Goal: Information Seeking & Learning: Learn about a topic

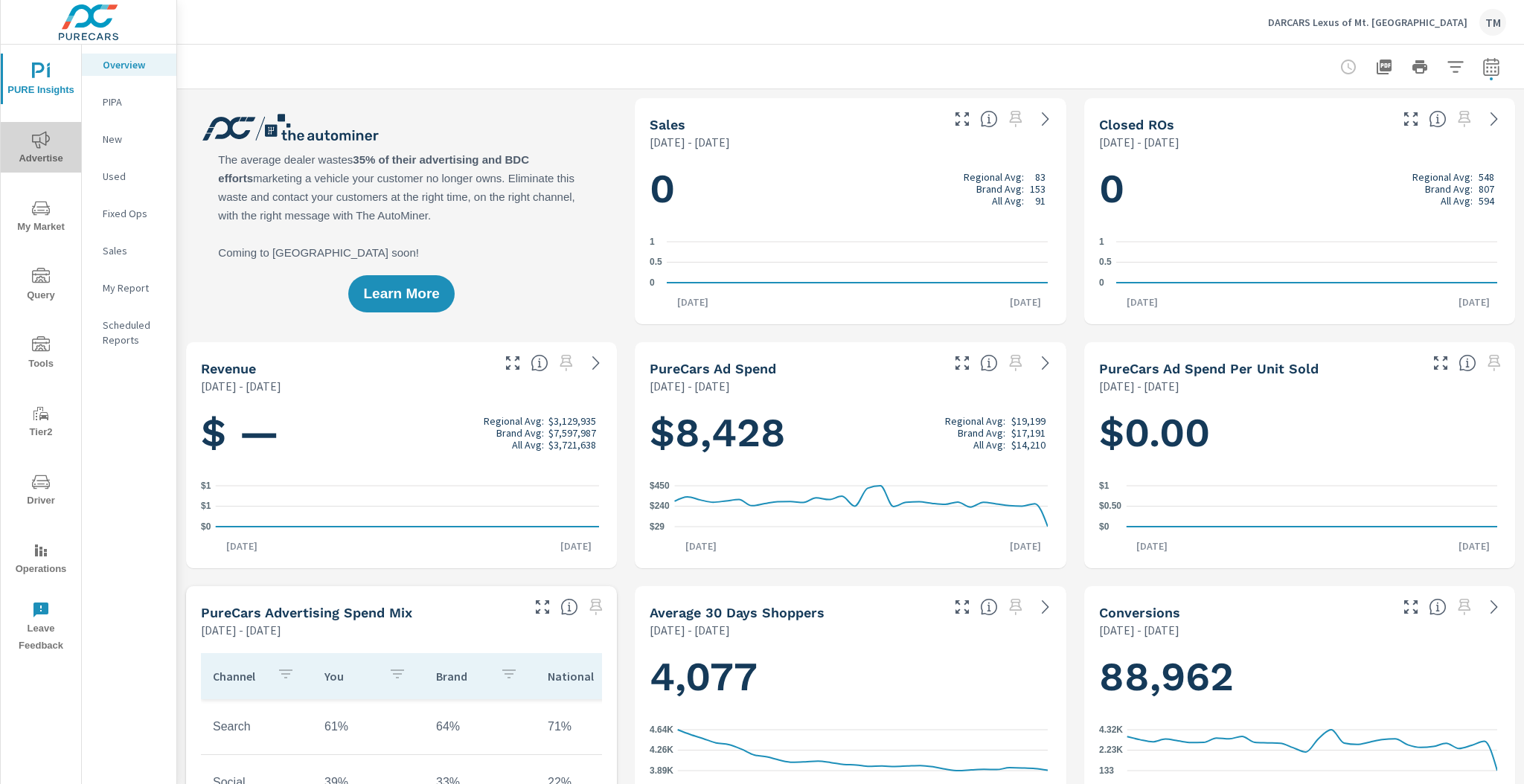
click at [49, 143] on icon "nav menu" at bounding box center [40, 139] width 18 height 18
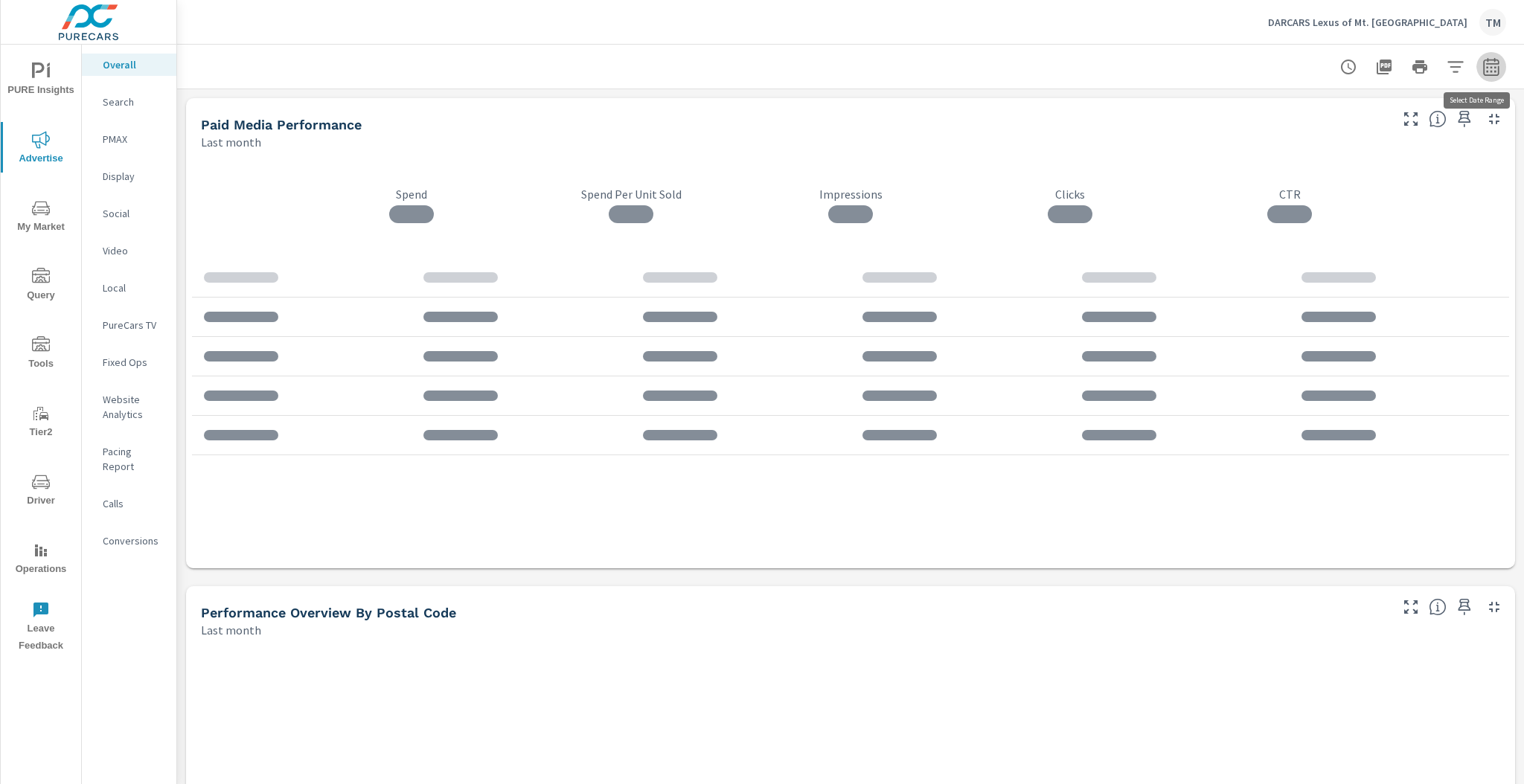
click at [1488, 63] on icon "button" at bounding box center [1490, 66] width 18 height 18
select select "Last month"
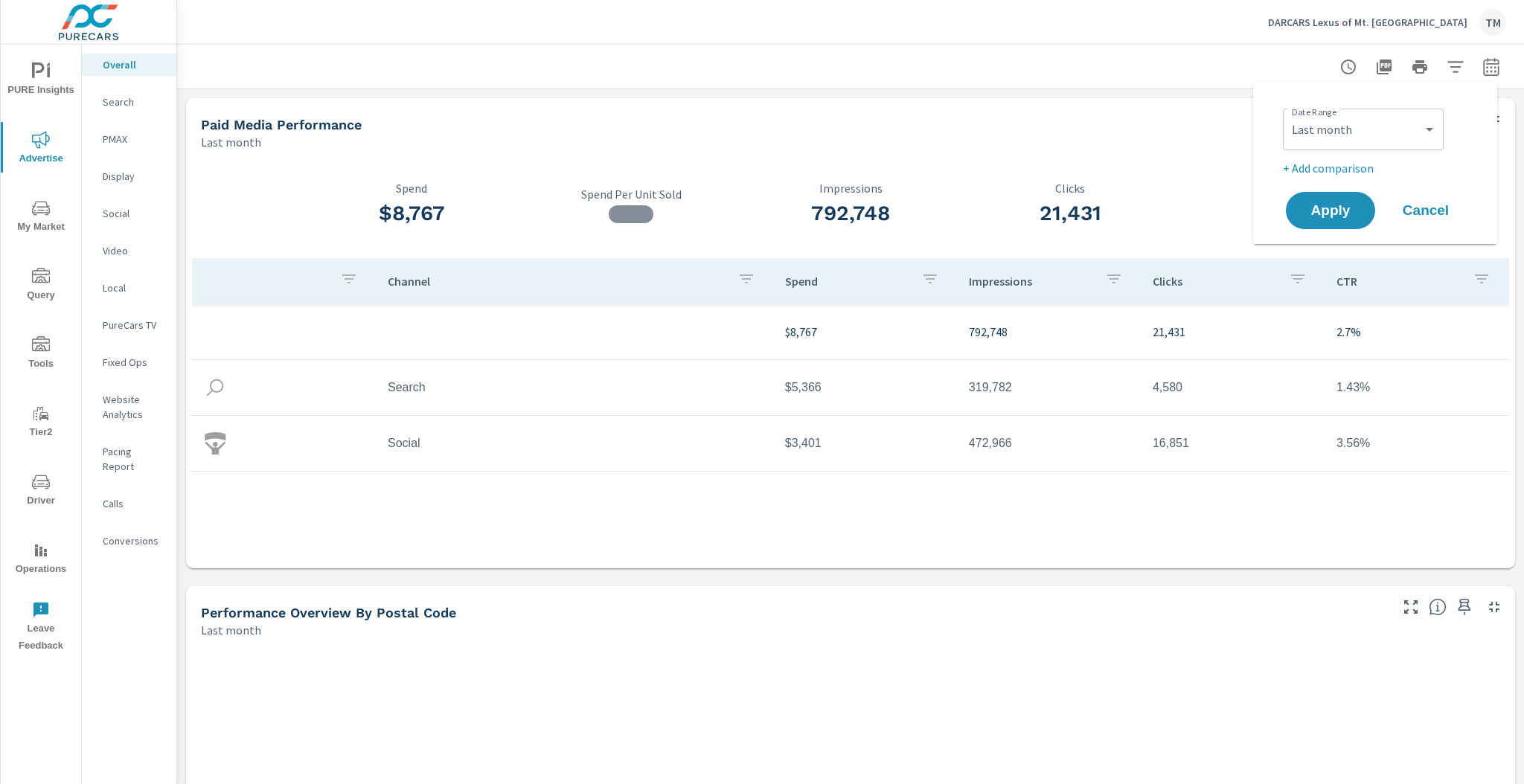
click at [1351, 166] on p "+ Add comparison" at bounding box center [1378, 168] width 190 height 18
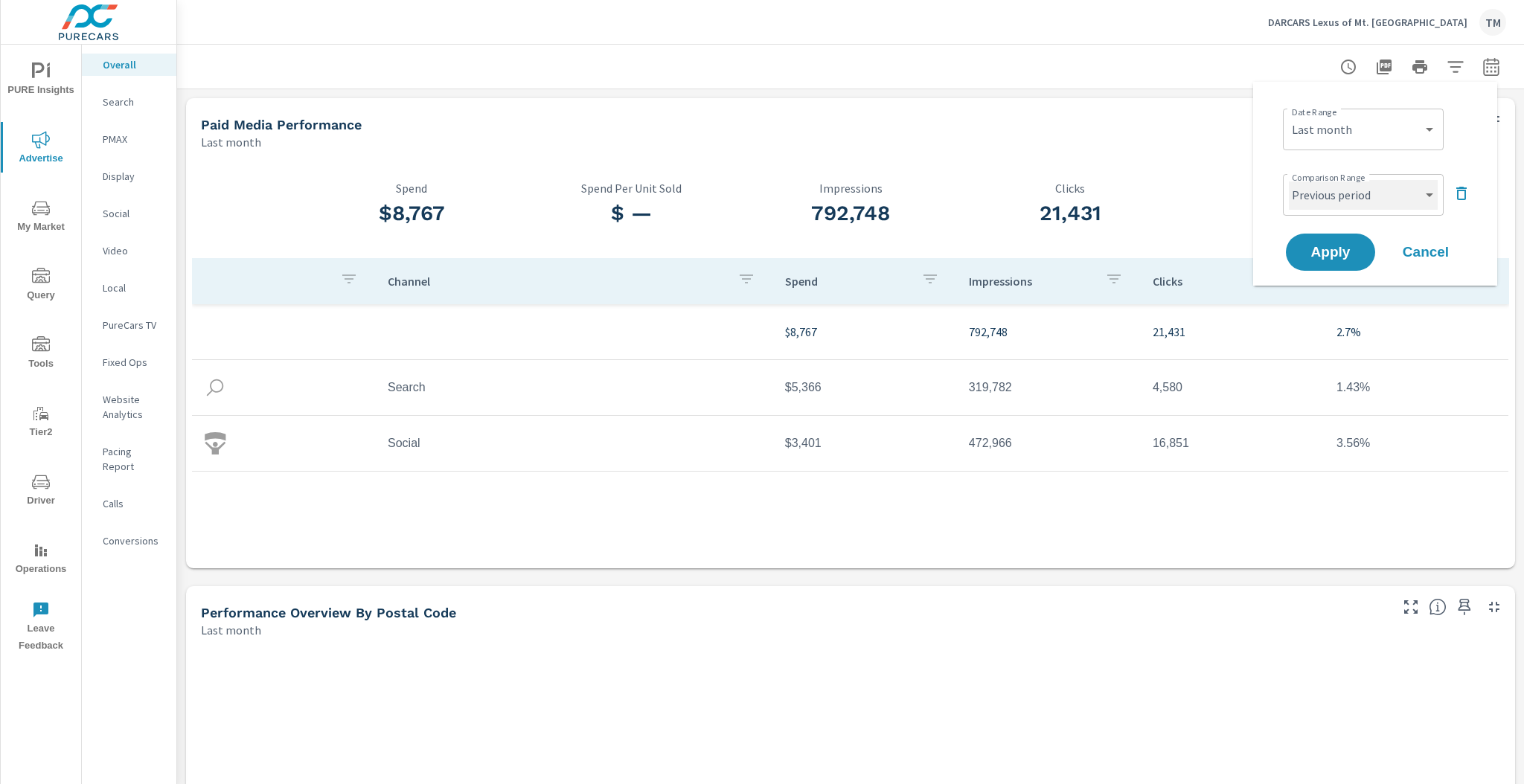
click at [1339, 207] on select "Custom Previous period Previous month Previous year" at bounding box center [1364, 195] width 149 height 30
select select "Previous year"
click at [1289, 180] on select "Custom Previous period Previous month Previous year" at bounding box center [1364, 195] width 149 height 30
click at [1322, 255] on span "Apply" at bounding box center [1329, 252] width 61 height 14
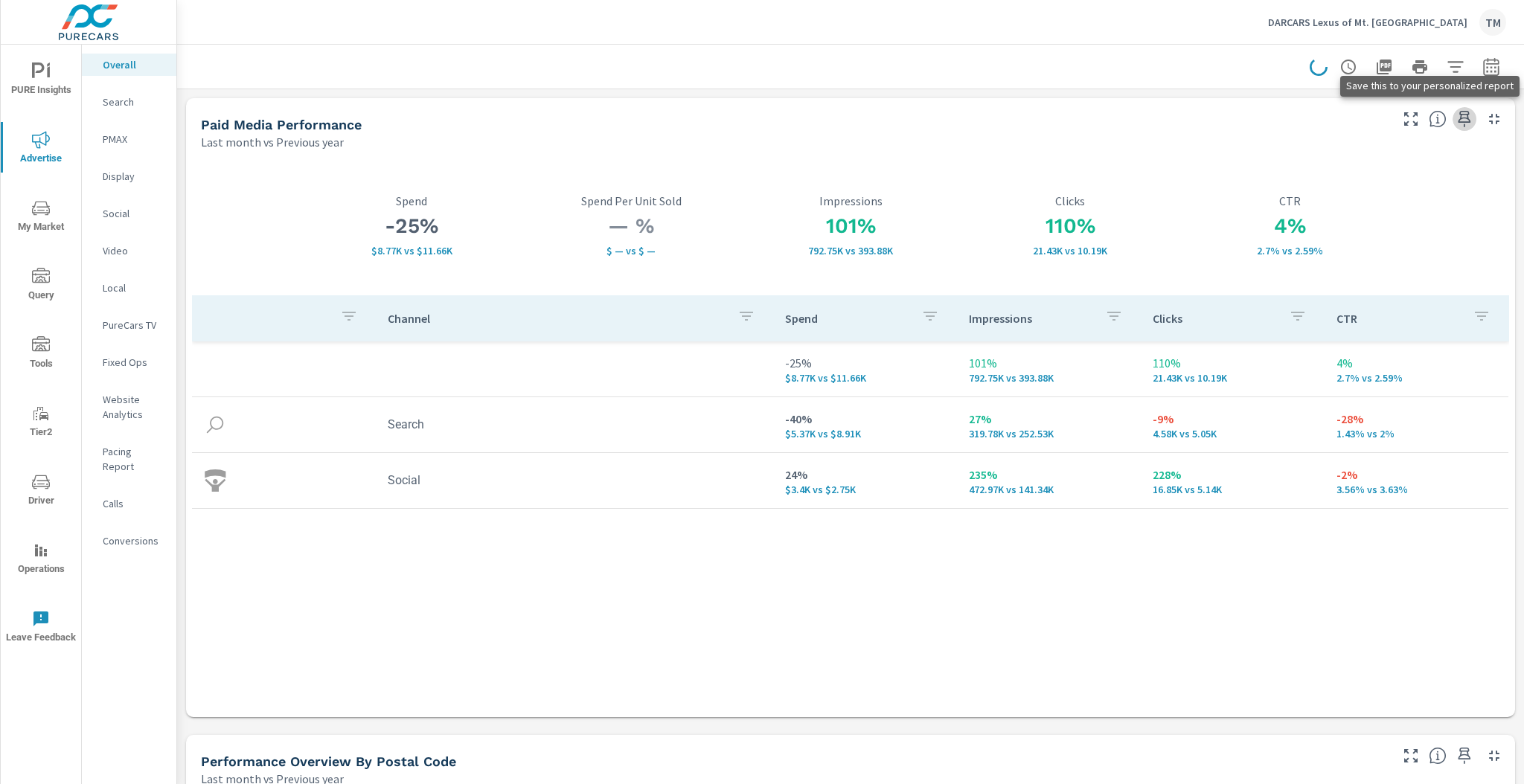
click at [1455, 113] on icon "button" at bounding box center [1463, 118] width 18 height 18
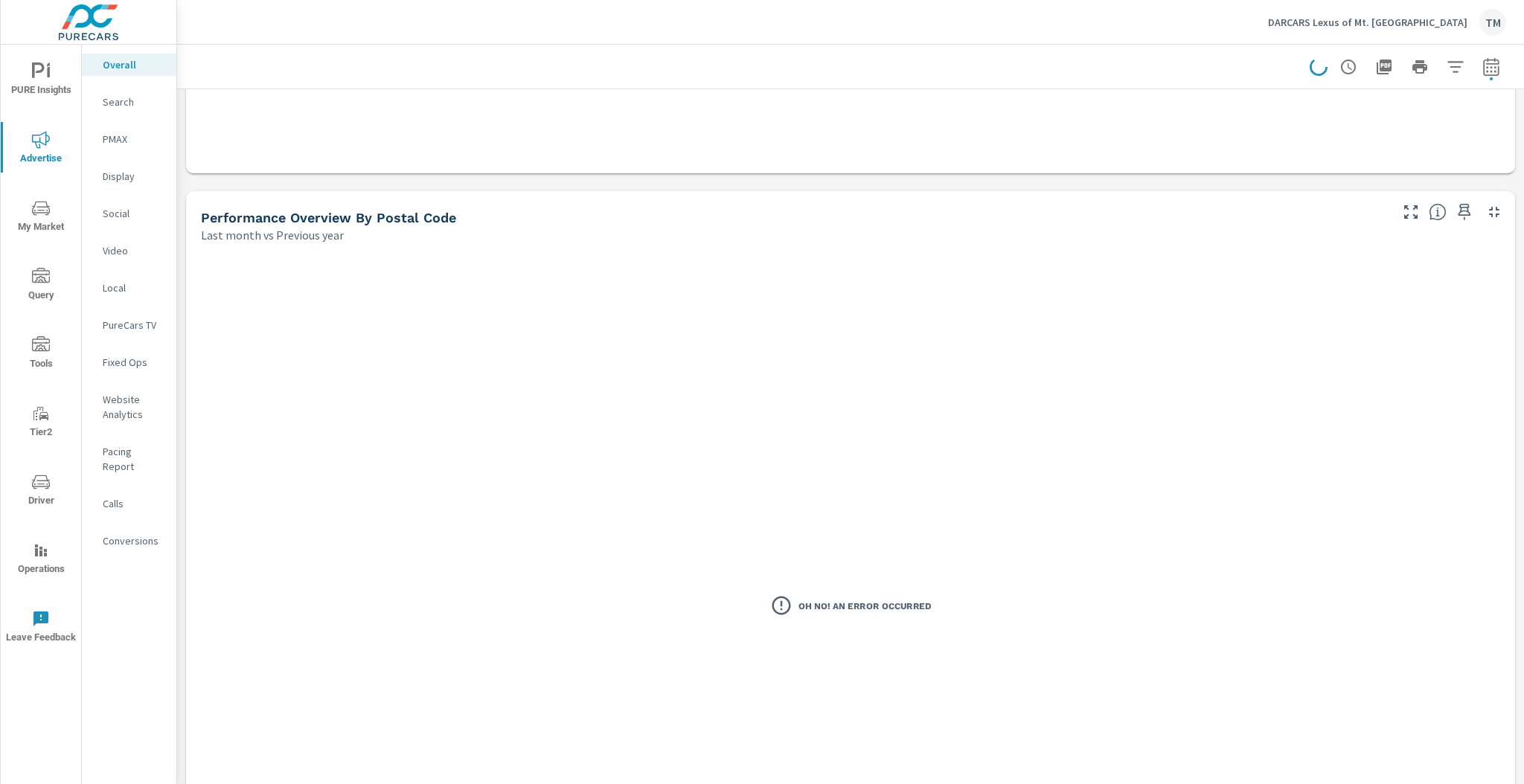
scroll to position [535, 0]
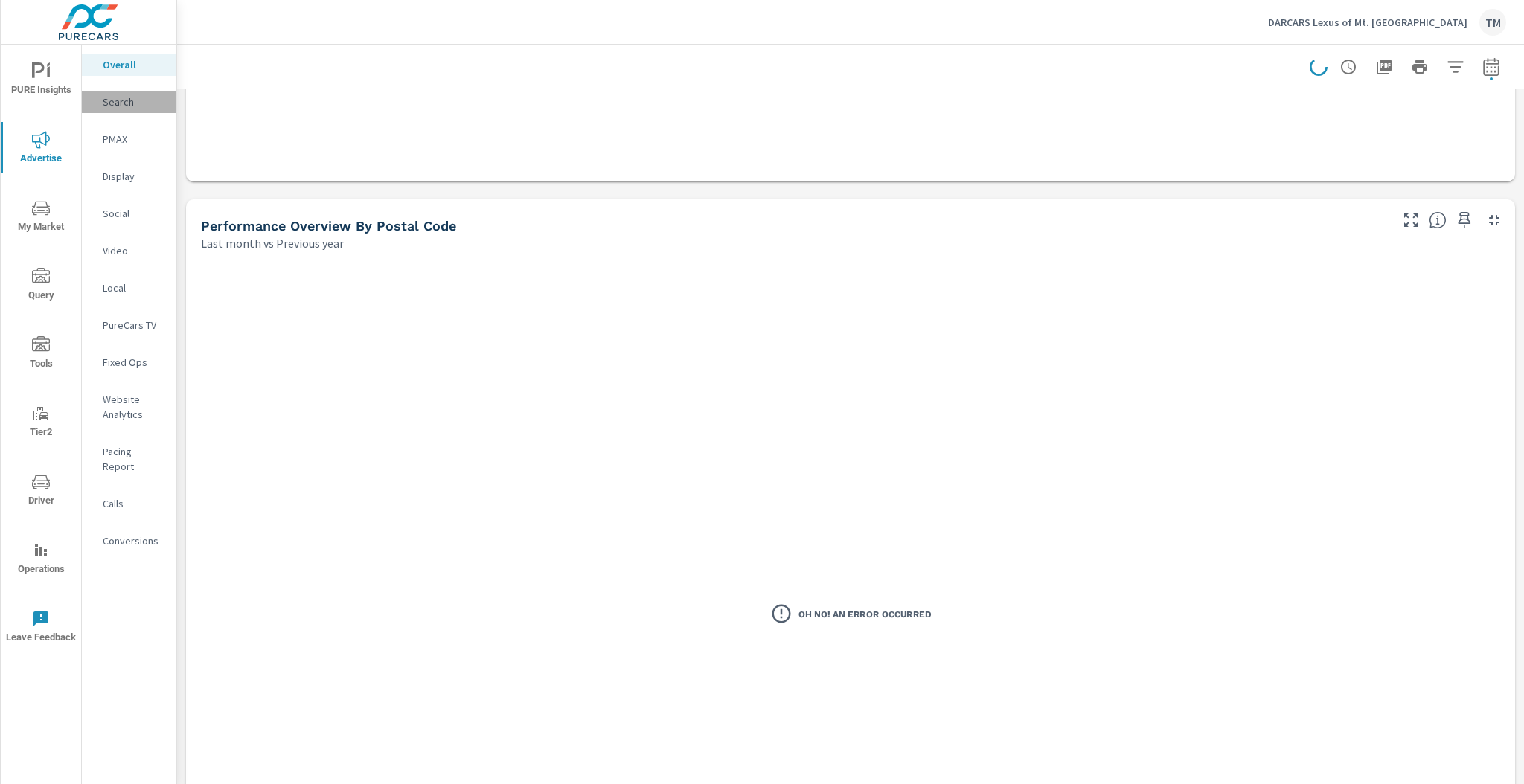
click at [127, 106] on p "Search" at bounding box center [133, 102] width 62 height 15
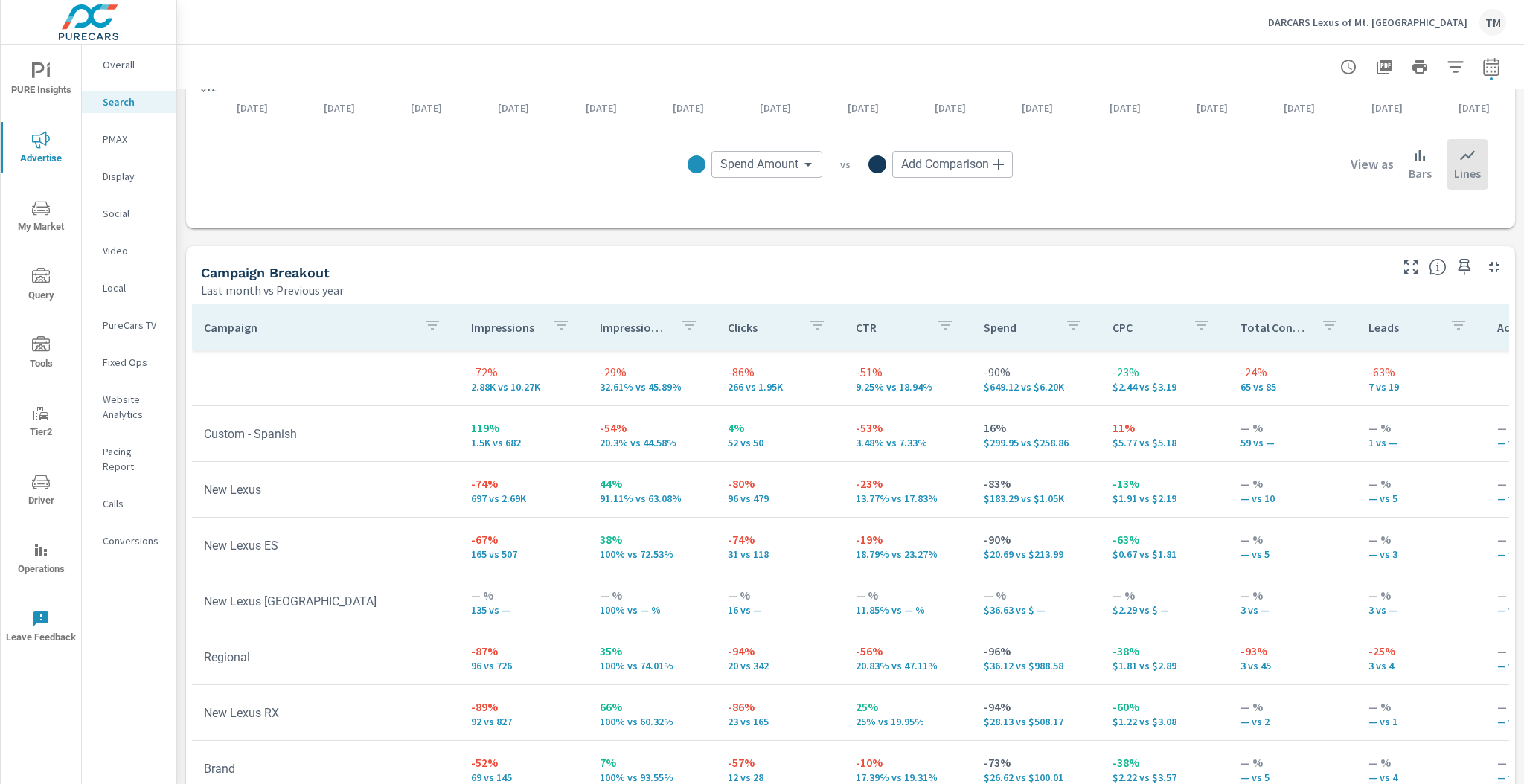
scroll to position [1374, 0]
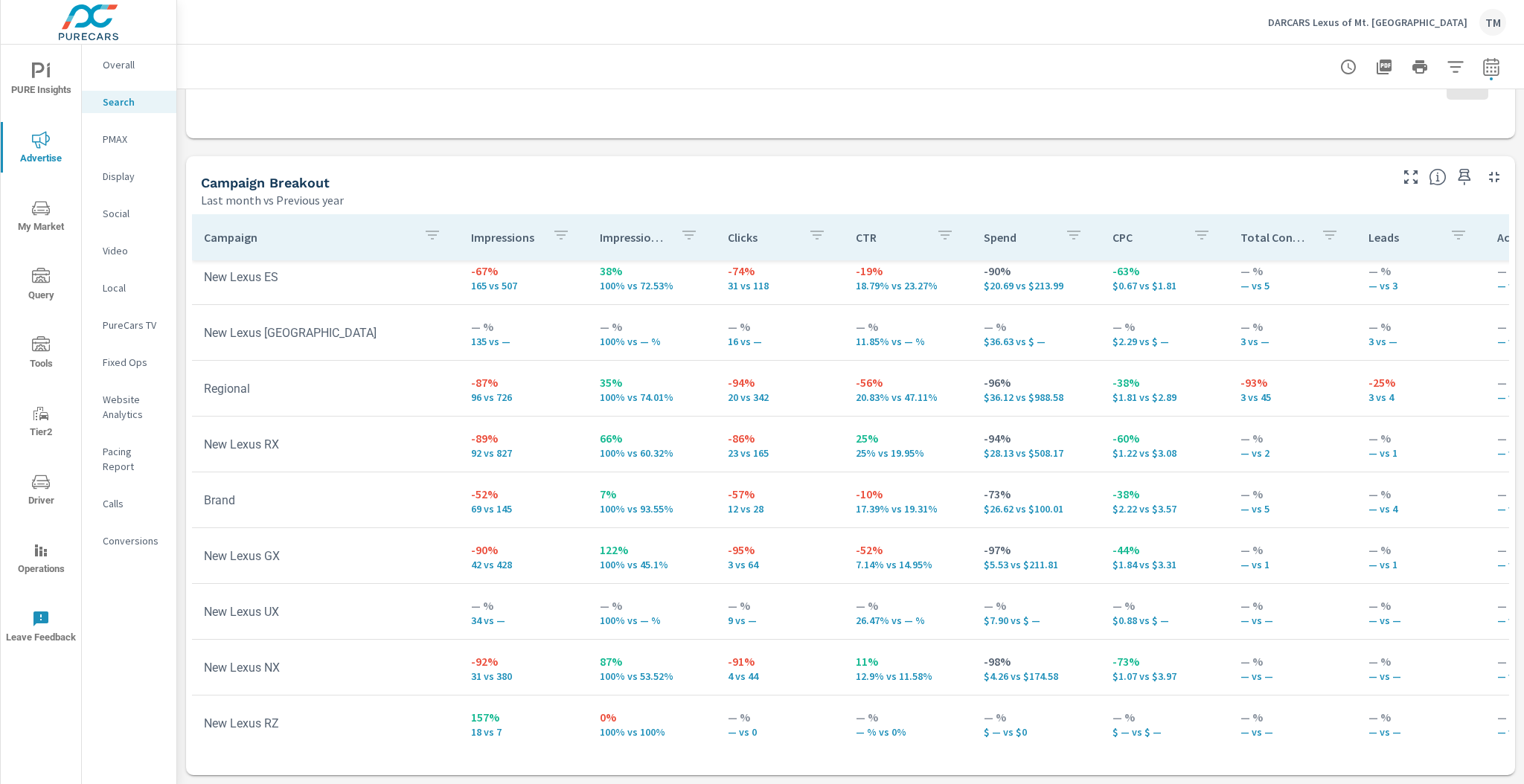
scroll to position [91, 0]
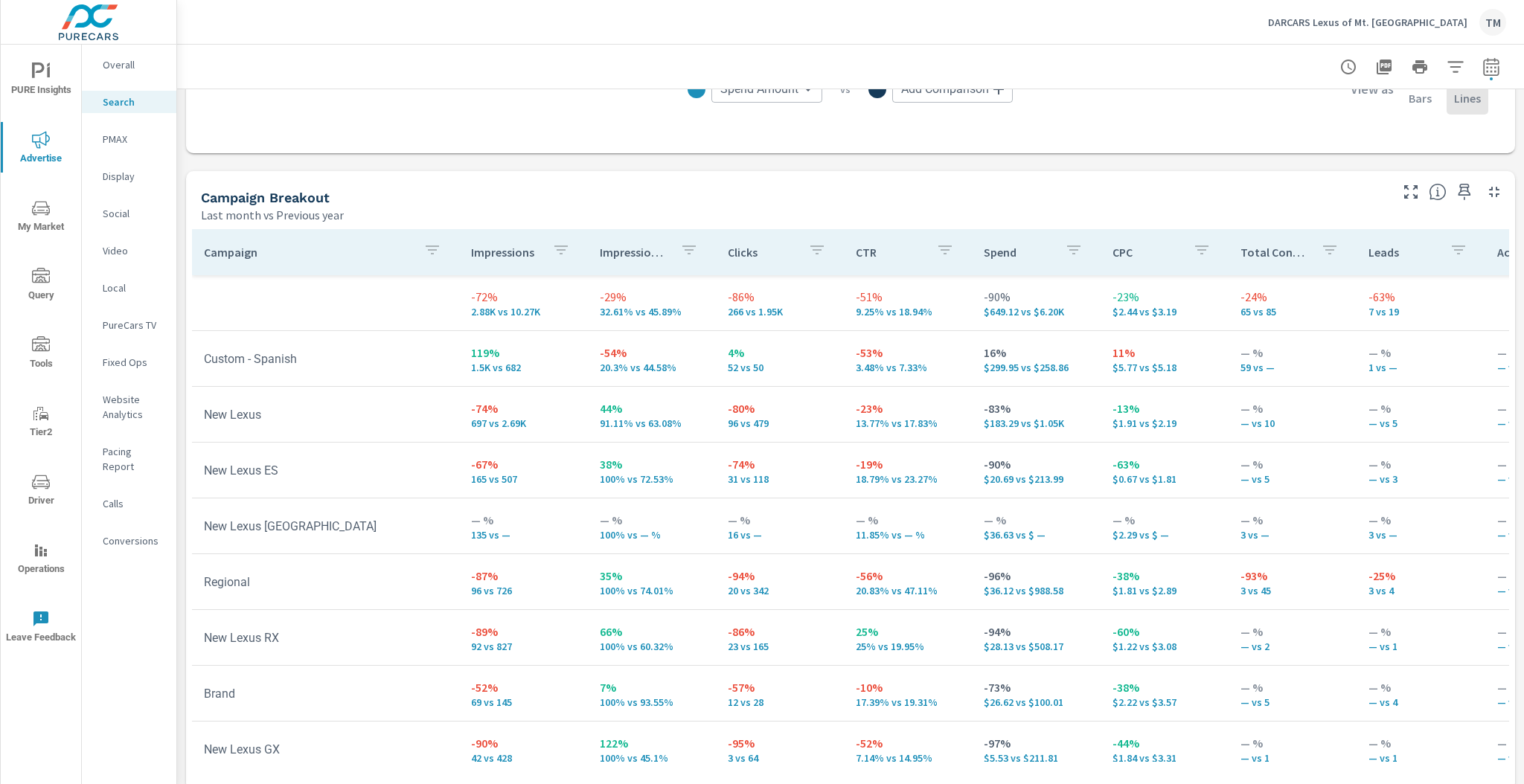
scroll to position [1314, 0]
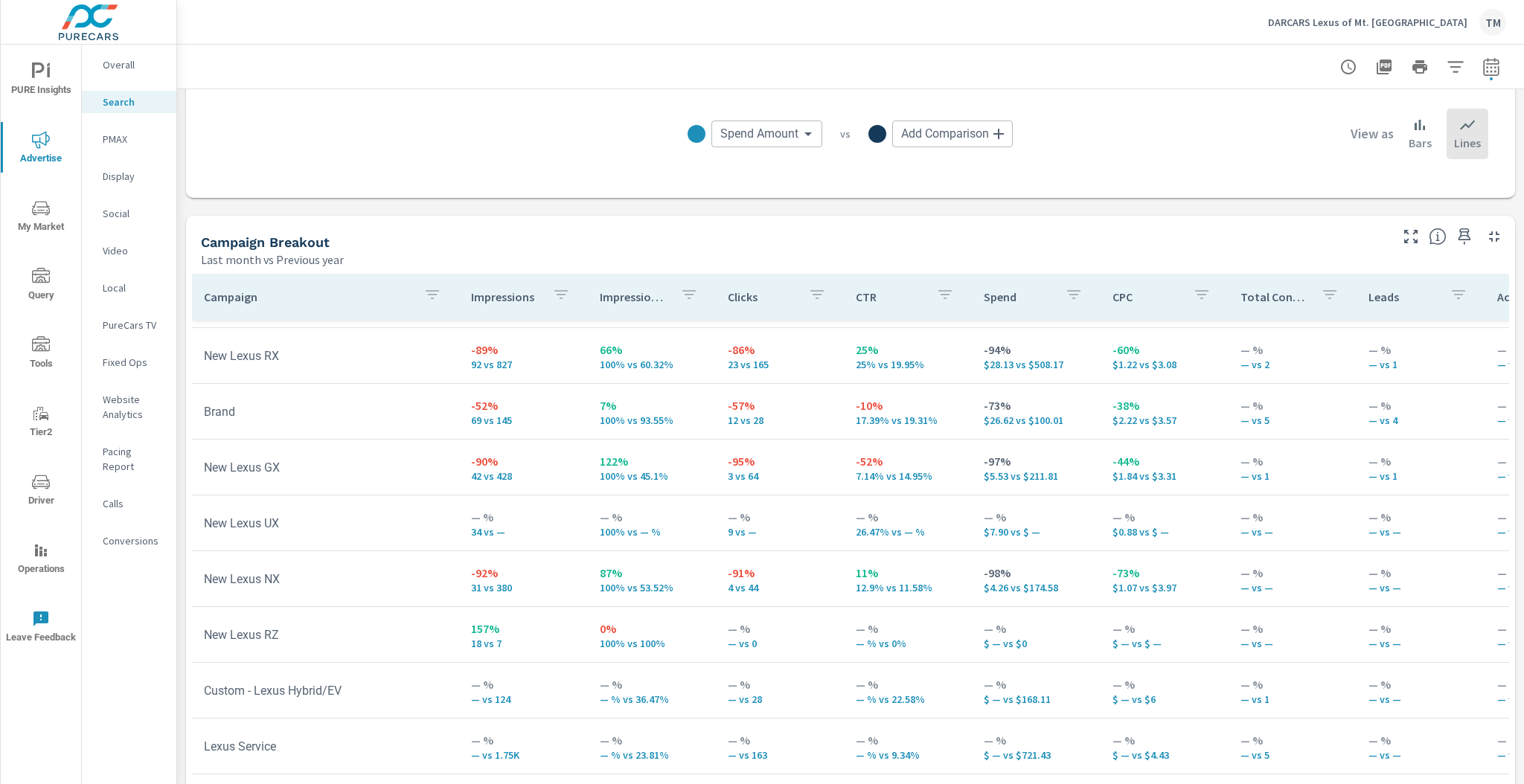
scroll to position [473, 0]
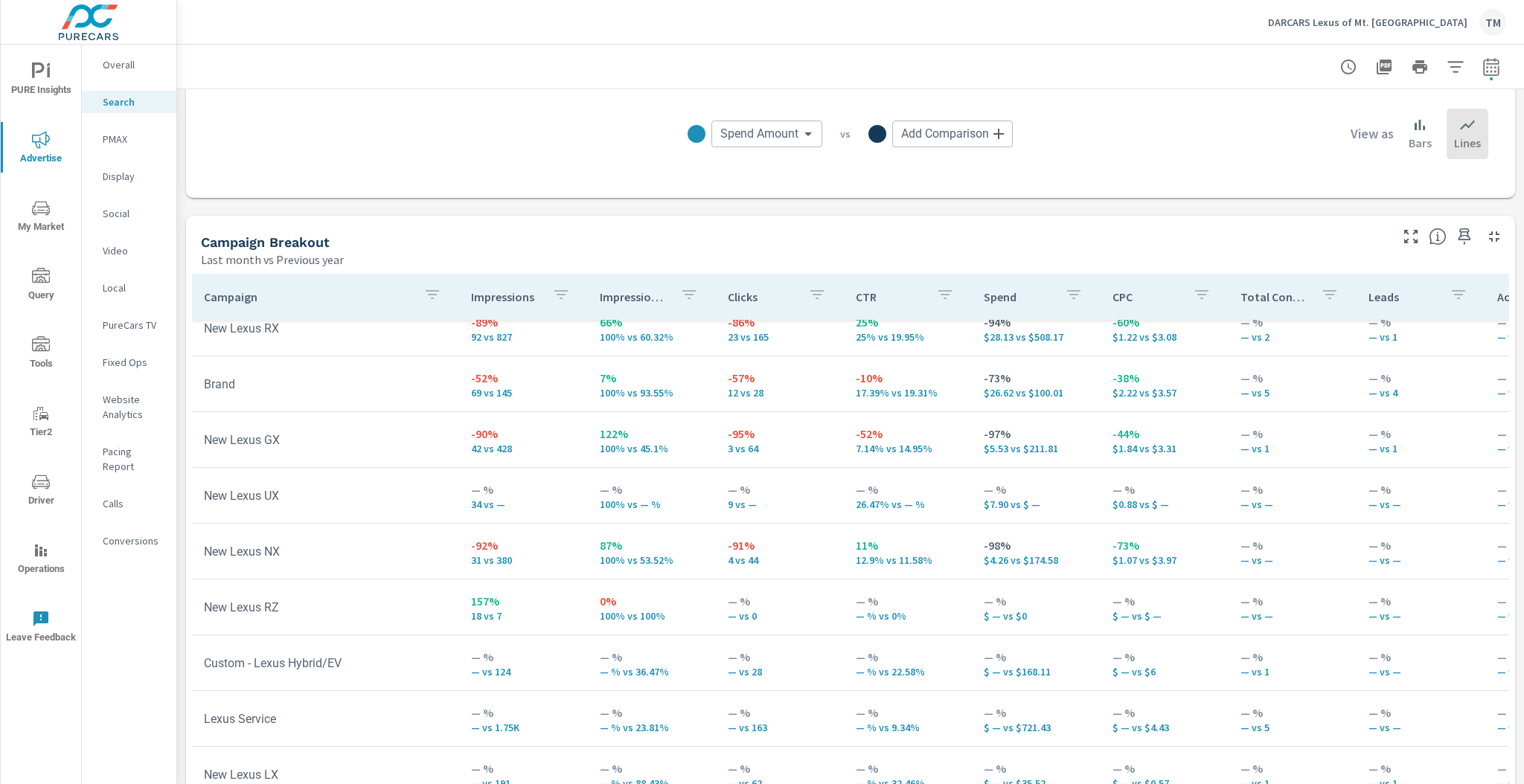
scroll to position [353, 0]
click at [1487, 68] on icon "button" at bounding box center [1490, 66] width 18 height 18
select select "Last month"
select select "Previous year"
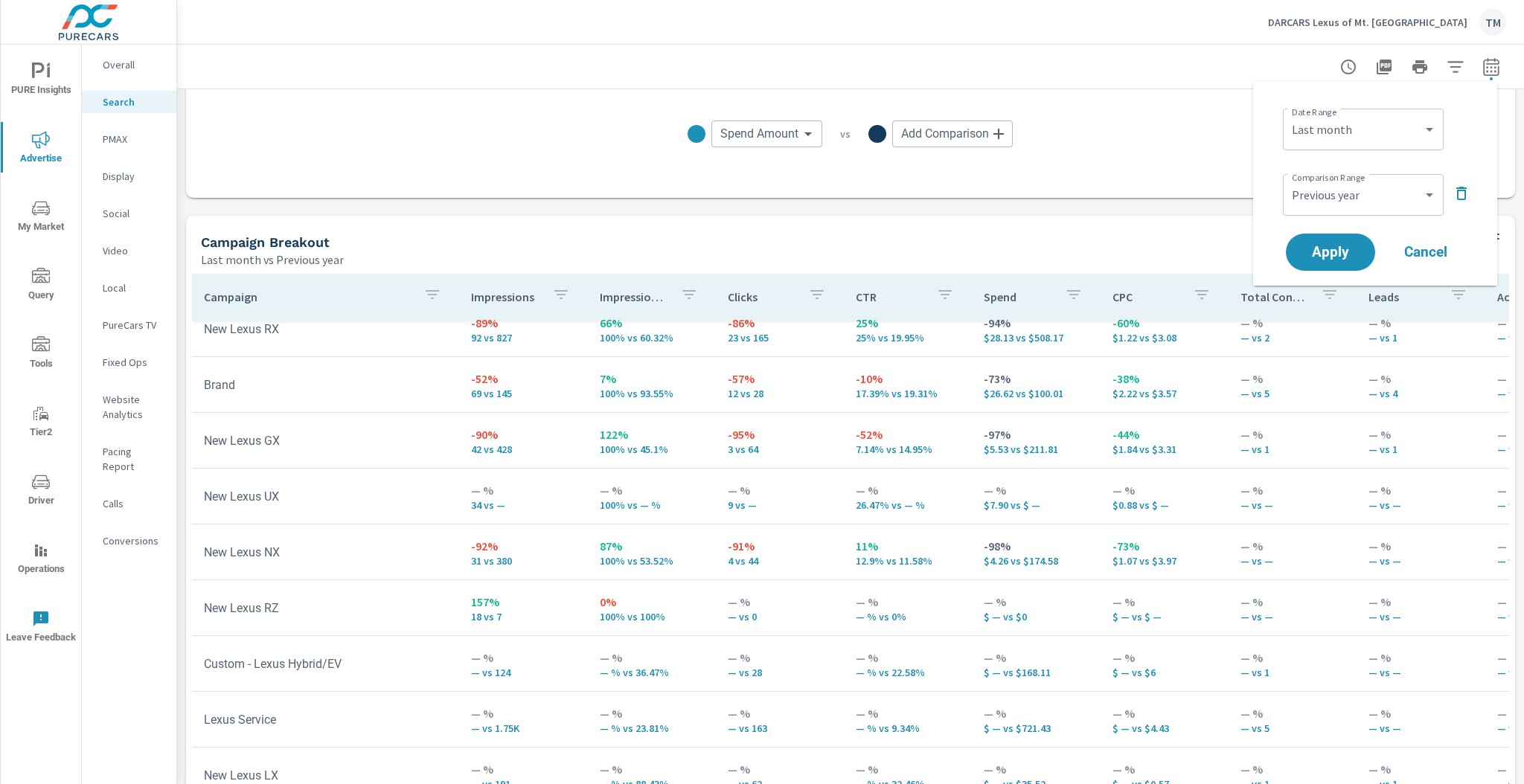
click at [815, 255] on div "Last month vs Previous year" at bounding box center [793, 259] width 1185 height 18
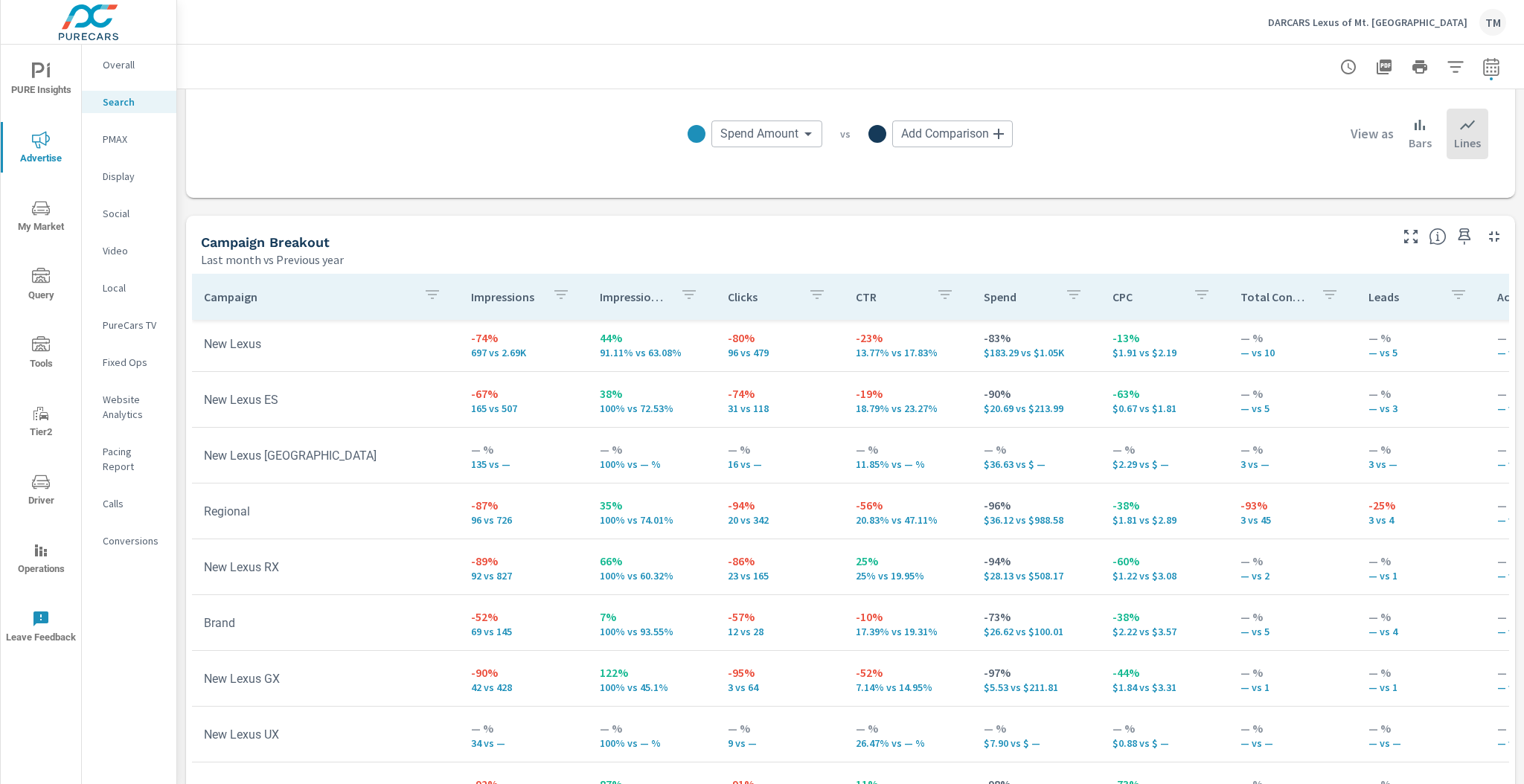
scroll to position [19, 0]
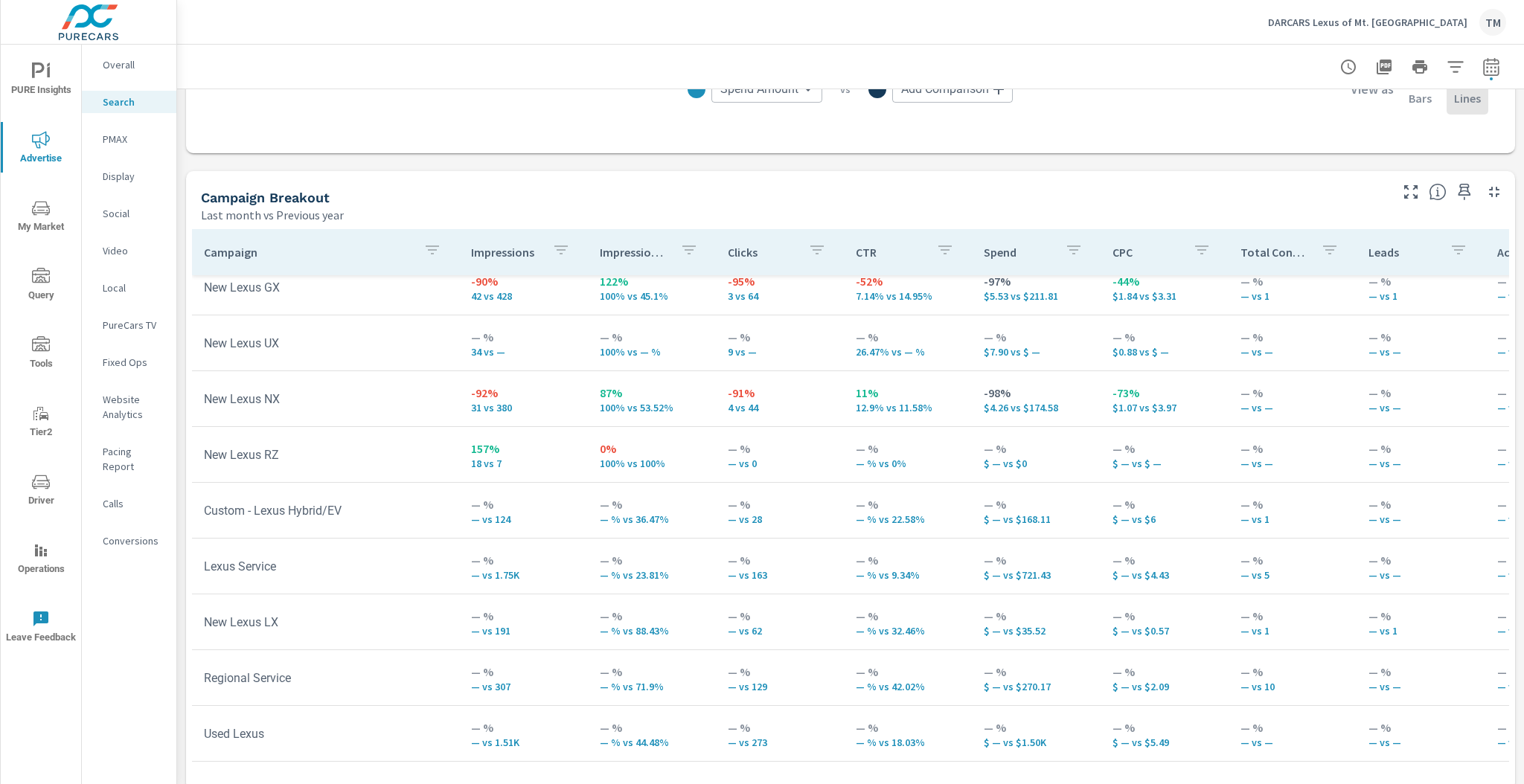
scroll to position [1374, 0]
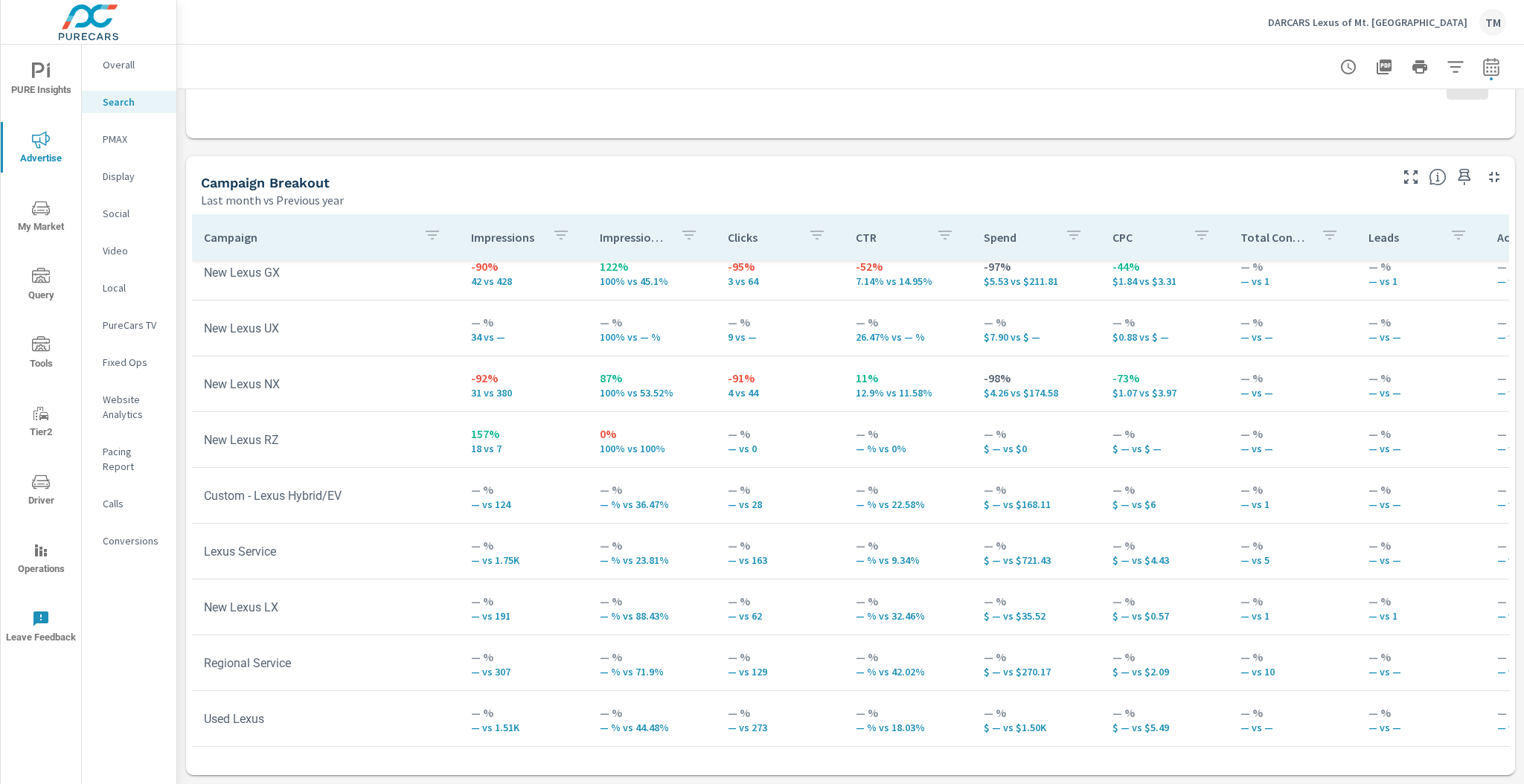
click at [104, 210] on p "Social" at bounding box center [133, 213] width 62 height 15
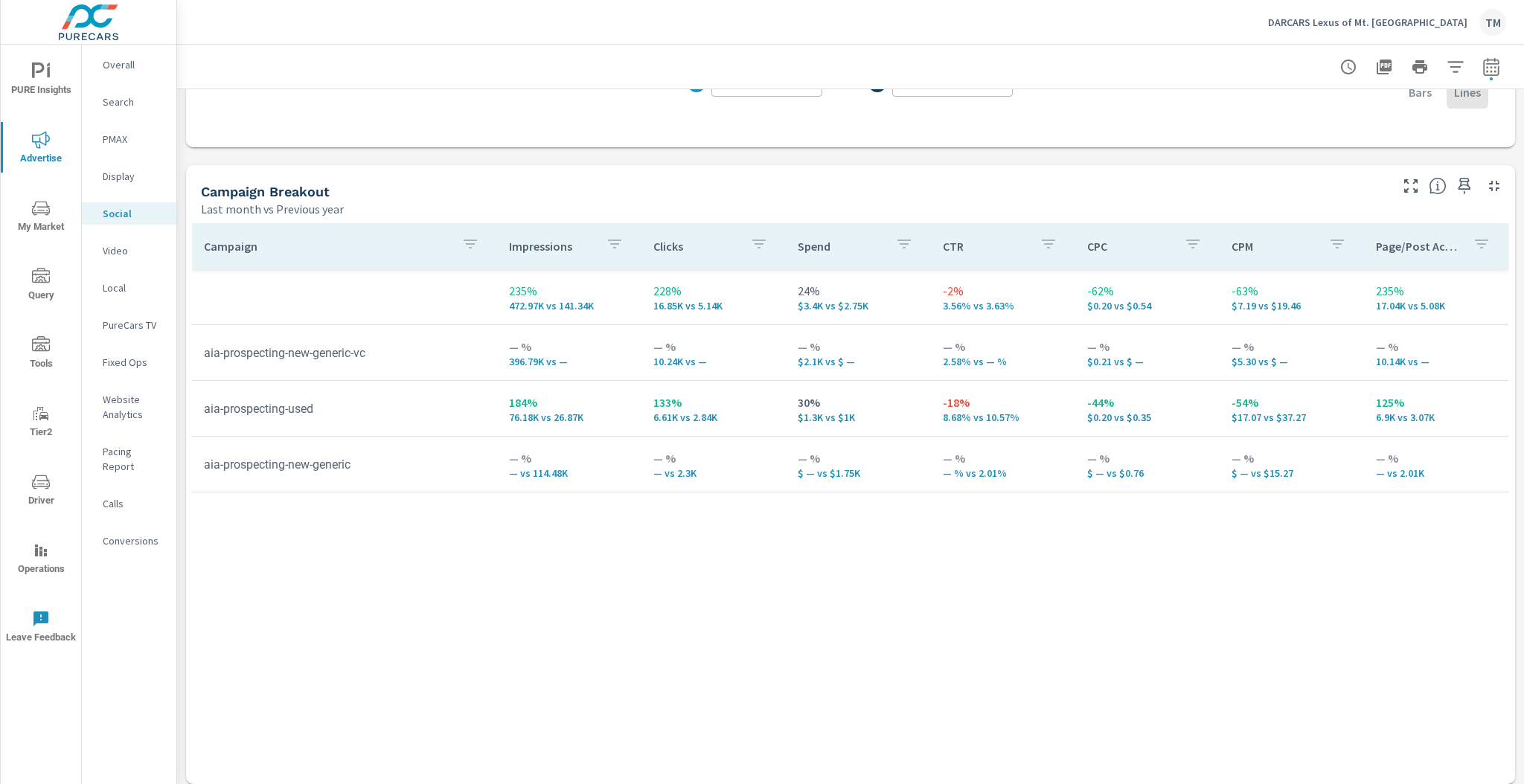
scroll to position [579, 0]
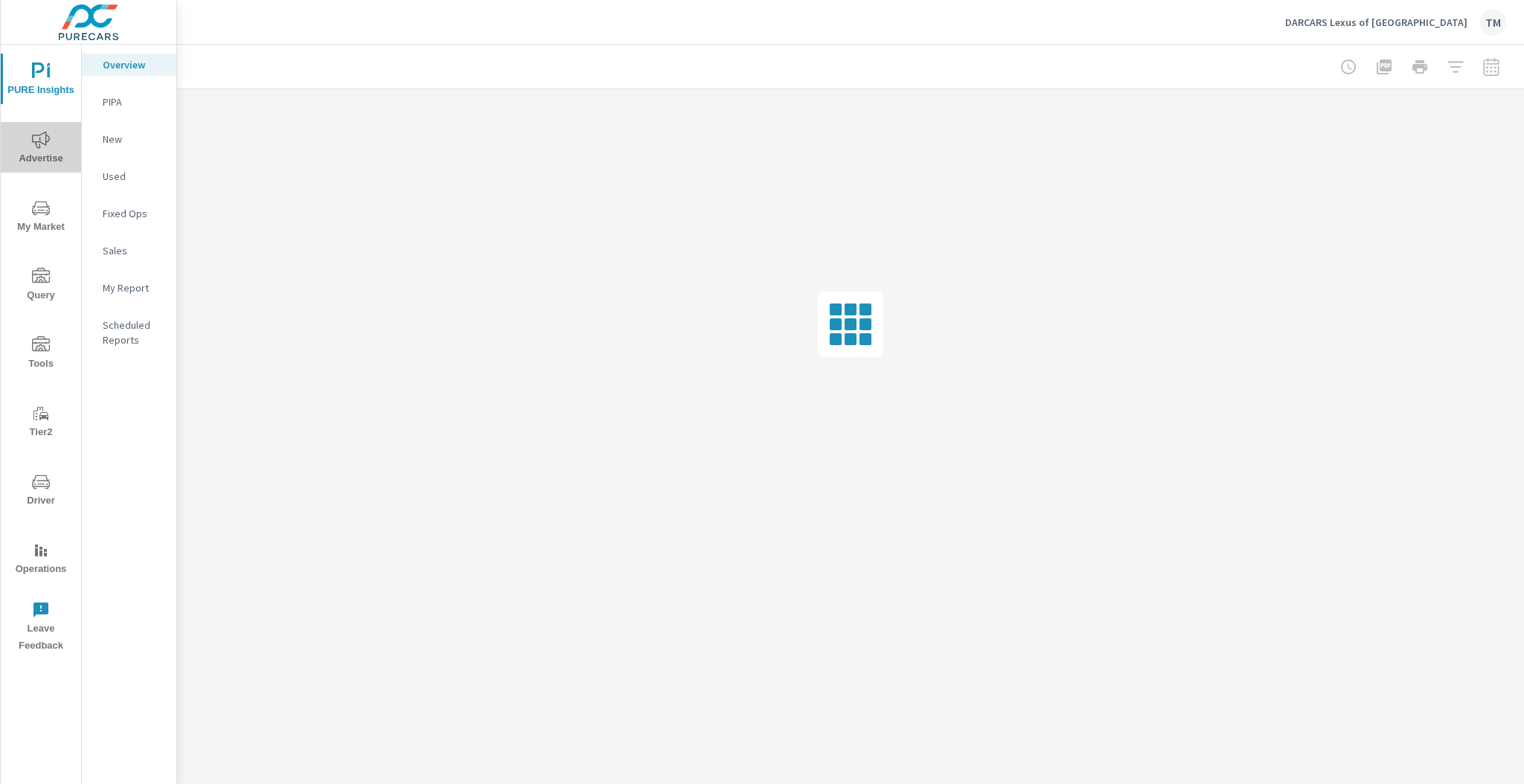
click at [47, 138] on icon "nav menu" at bounding box center [40, 139] width 18 height 18
click at [35, 206] on icon "nav menu" at bounding box center [40, 208] width 18 height 18
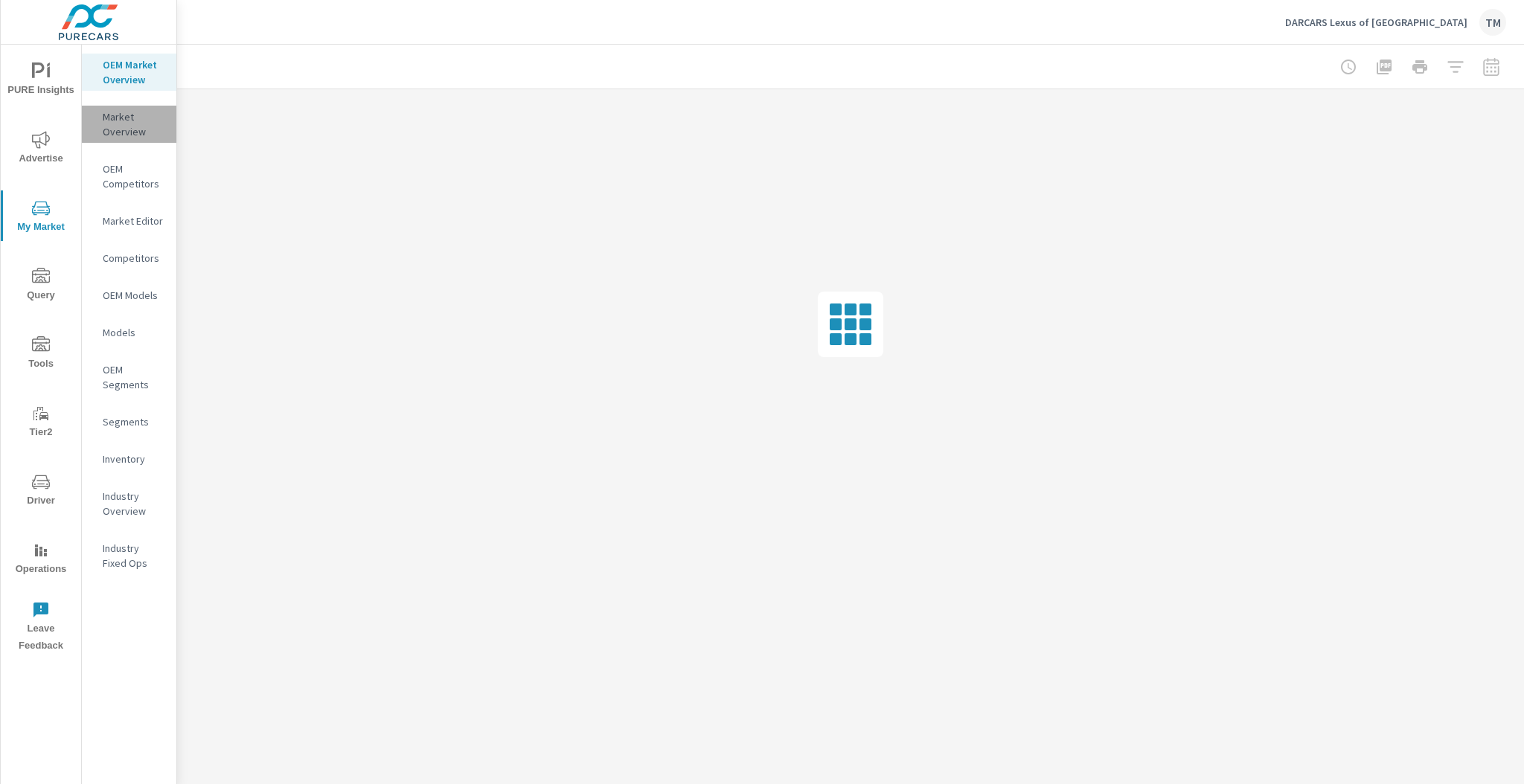
click at [145, 118] on p "Market Overview" at bounding box center [133, 124] width 62 height 30
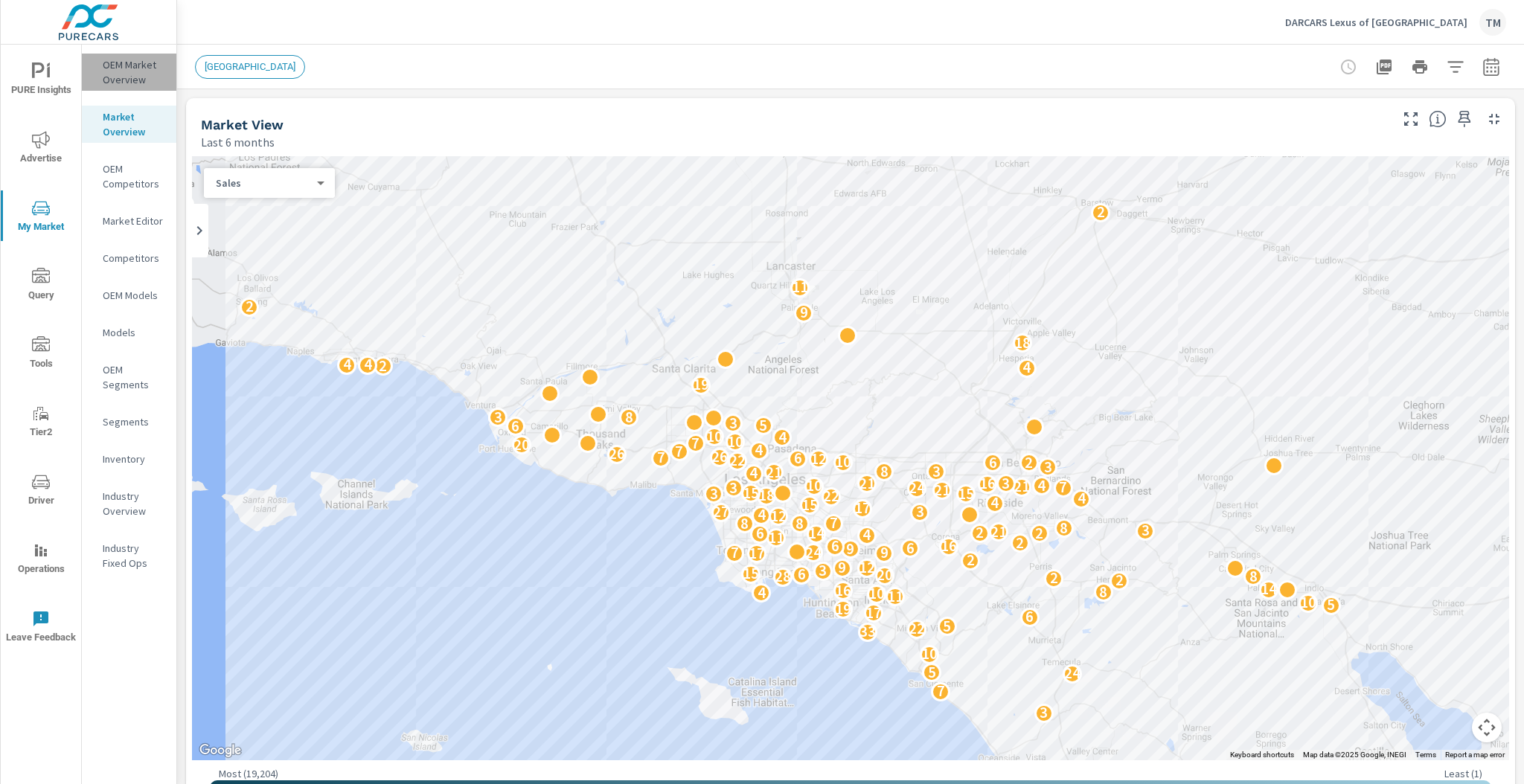
click at [119, 76] on p "OEM Market Overview" at bounding box center [133, 72] width 62 height 30
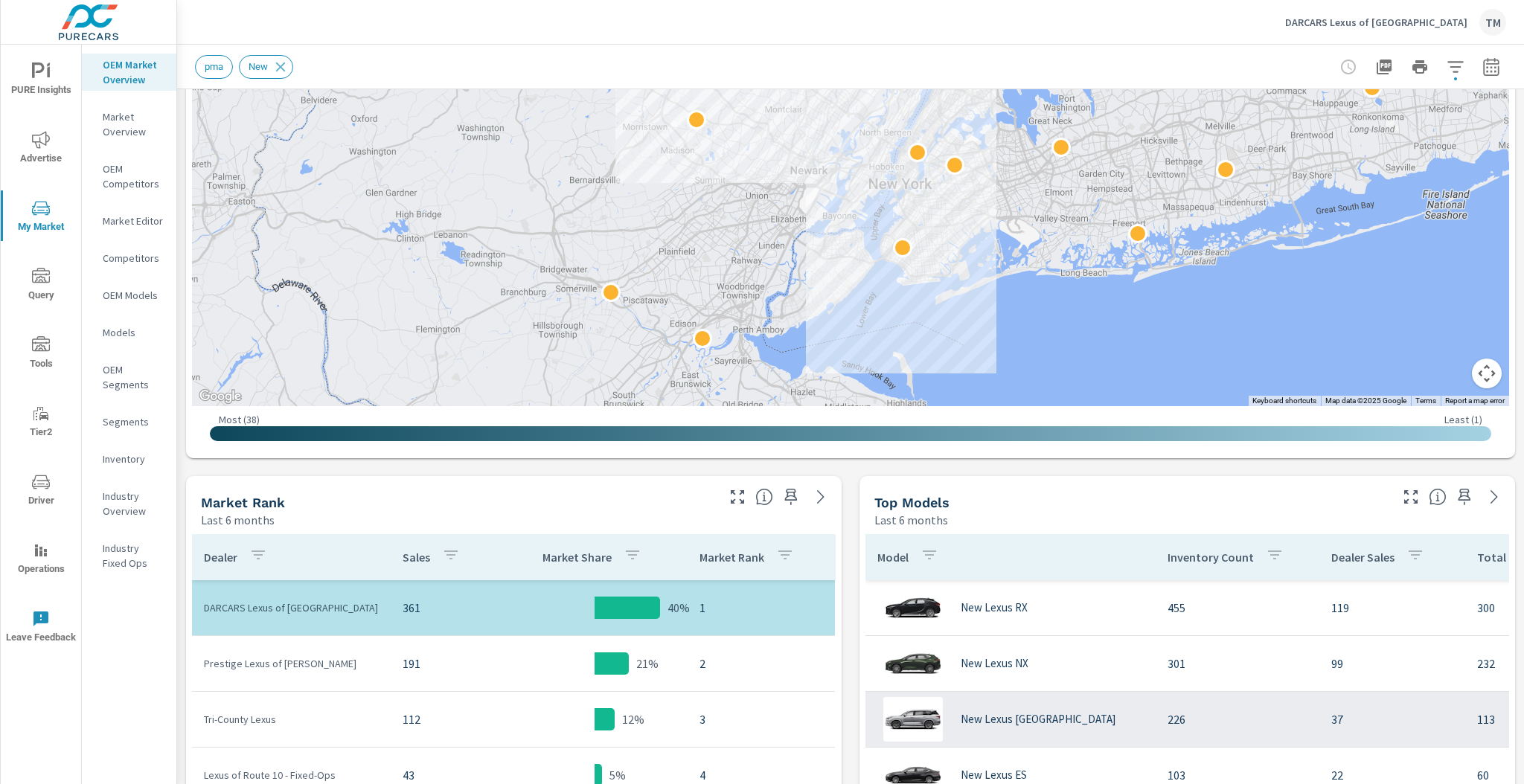
scroll to position [357, 0]
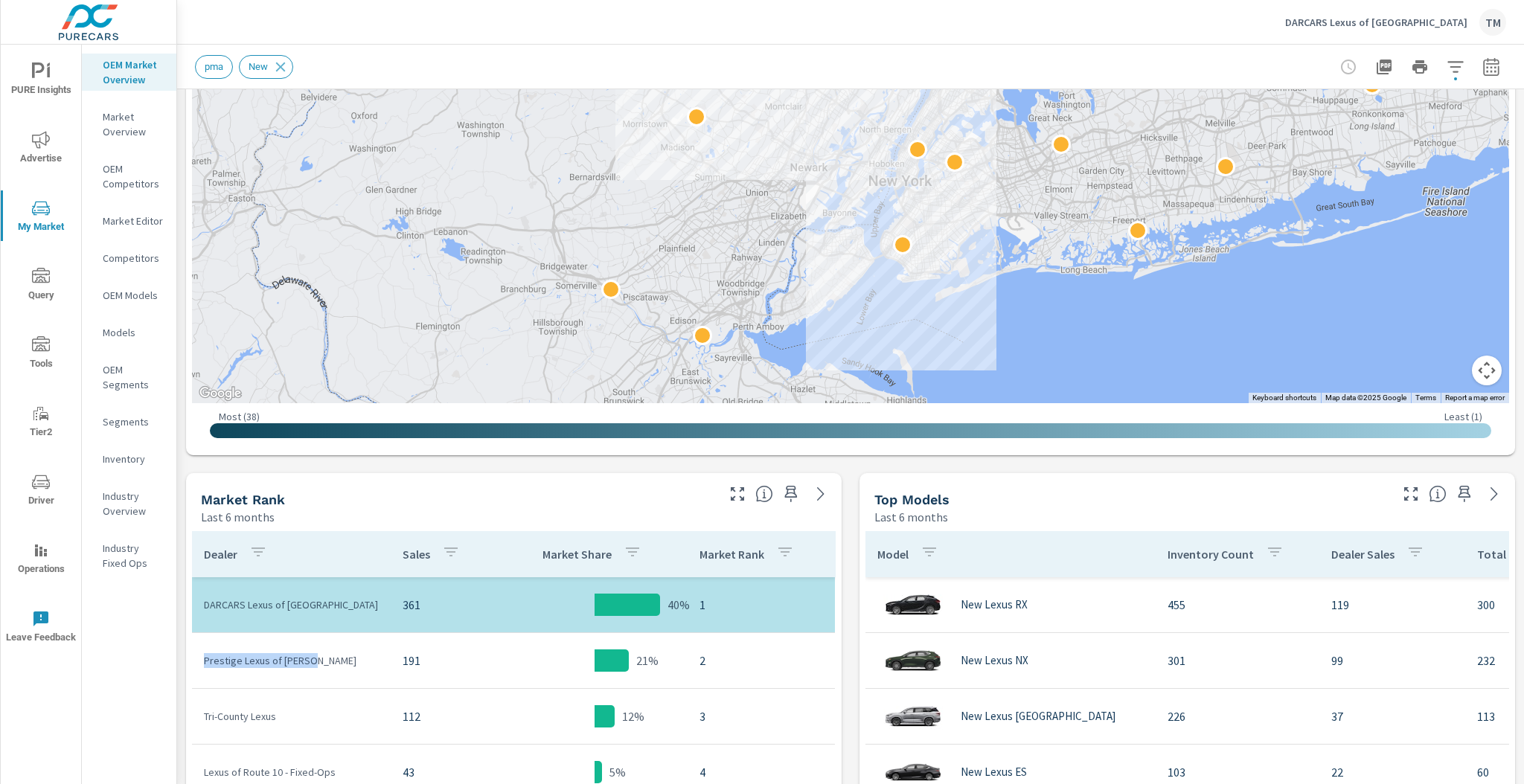
drag, startPoint x: 326, startPoint y: 665, endPoint x: 200, endPoint y: 663, distance: 126.0
click at [200, 663] on td "Prestige Lexus of [PERSON_NAME]" at bounding box center [291, 660] width 199 height 38
drag, startPoint x: 296, startPoint y: 717, endPoint x: 198, endPoint y: 709, distance: 98.3
click at [199, 709] on td "Tri-County Lexus" at bounding box center [291, 715] width 199 height 38
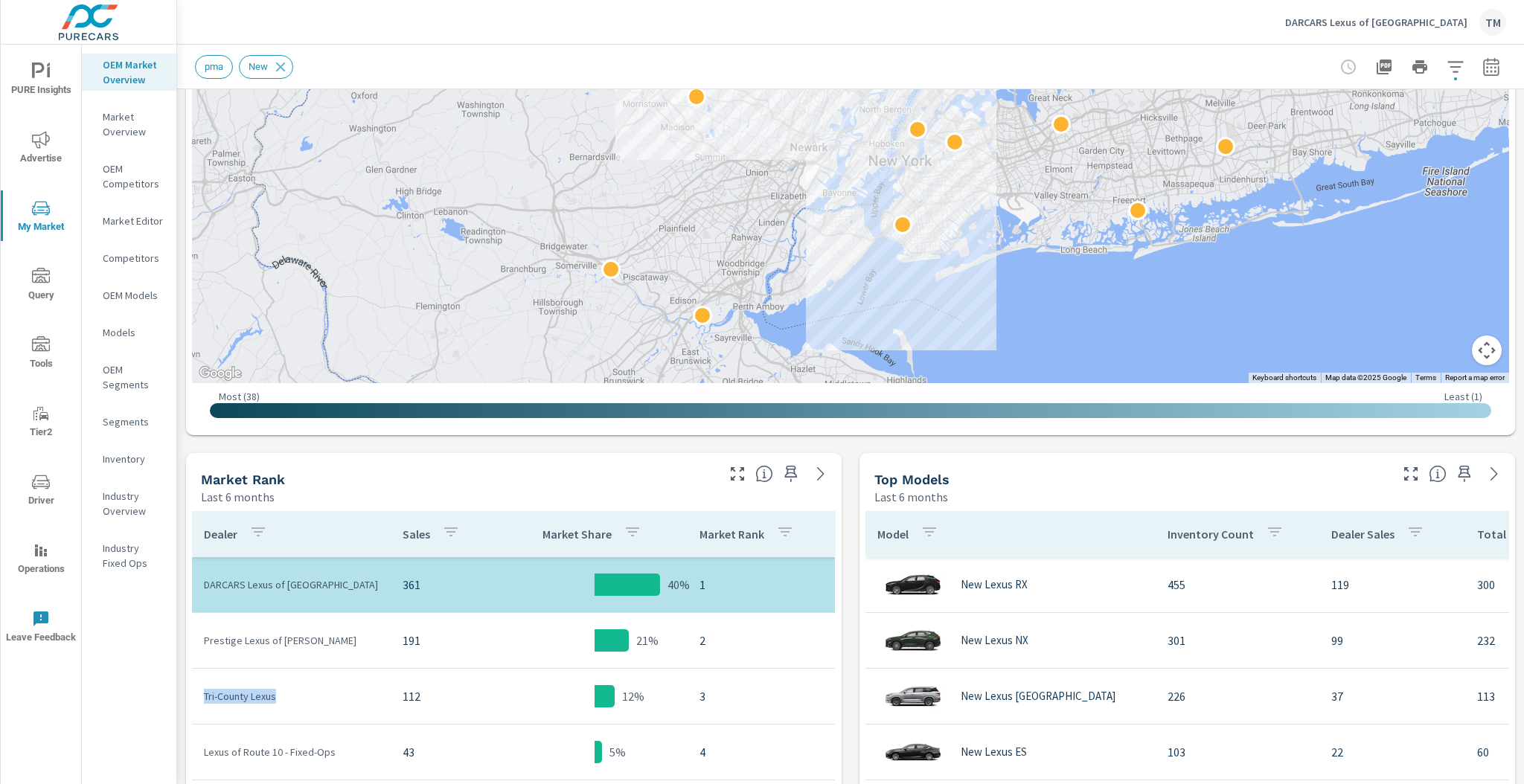
scroll to position [535, 0]
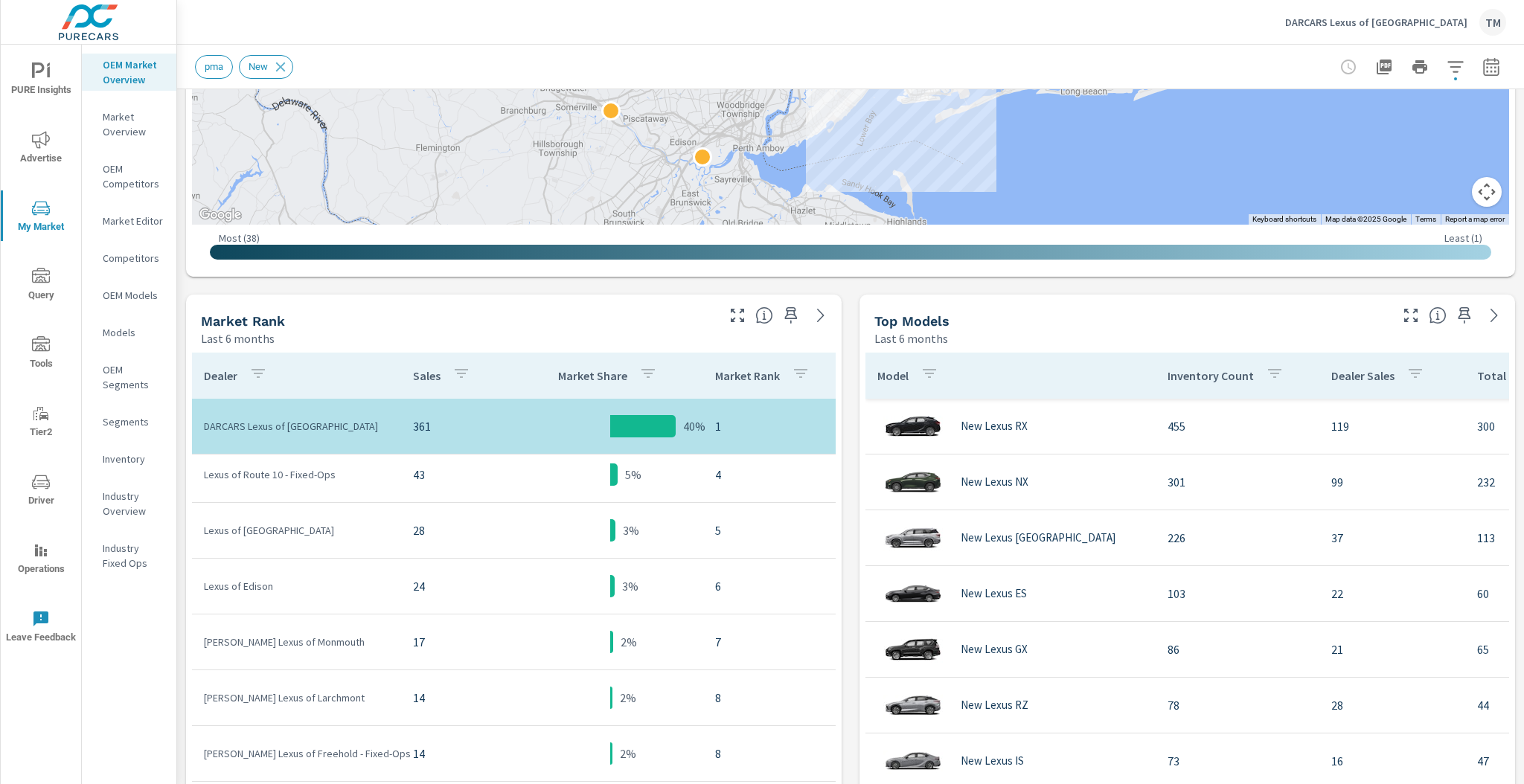
scroll to position [7, 0]
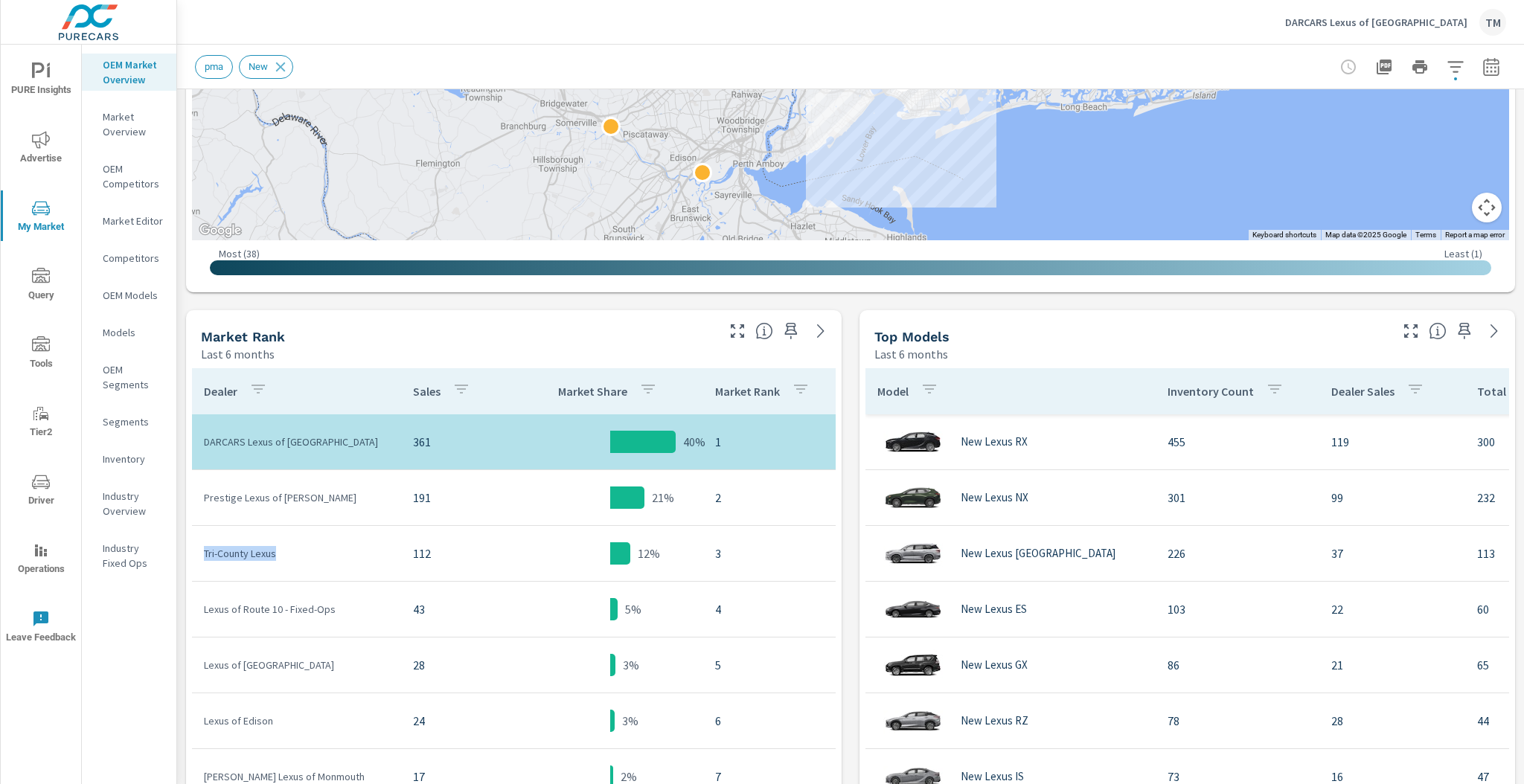
scroll to position [475, 0]
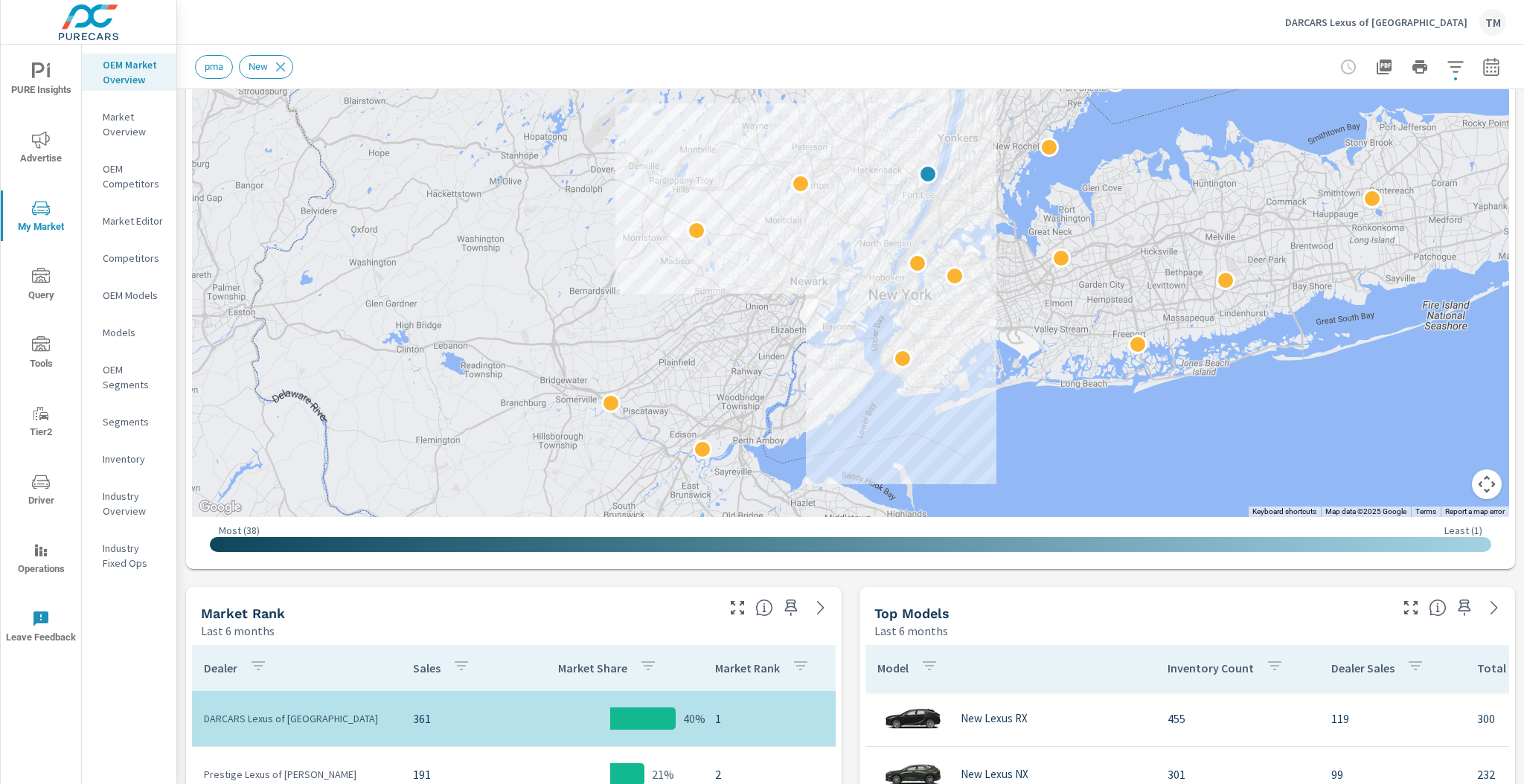
scroll to position [178, 0]
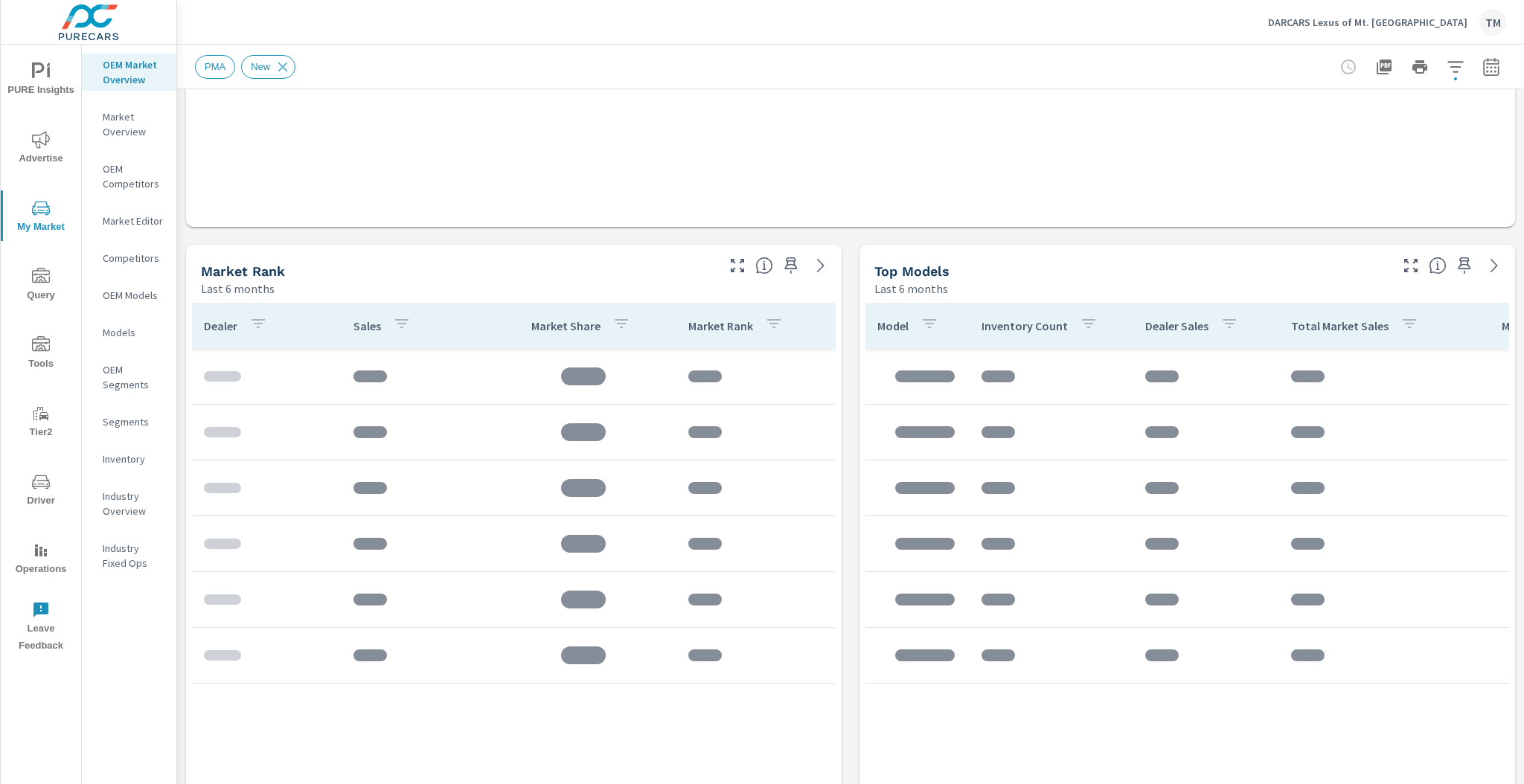
scroll to position [595, 0]
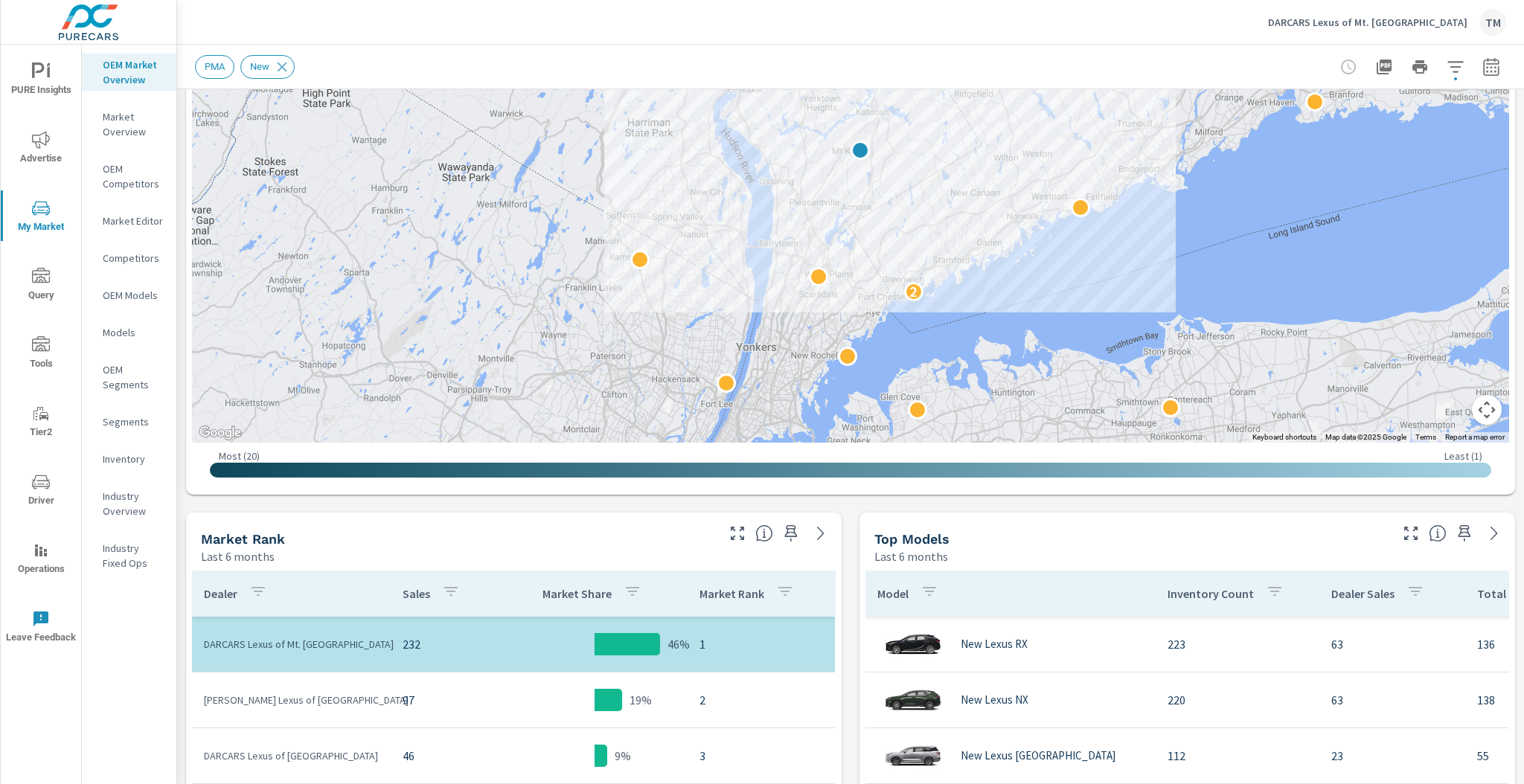
scroll to position [297, 0]
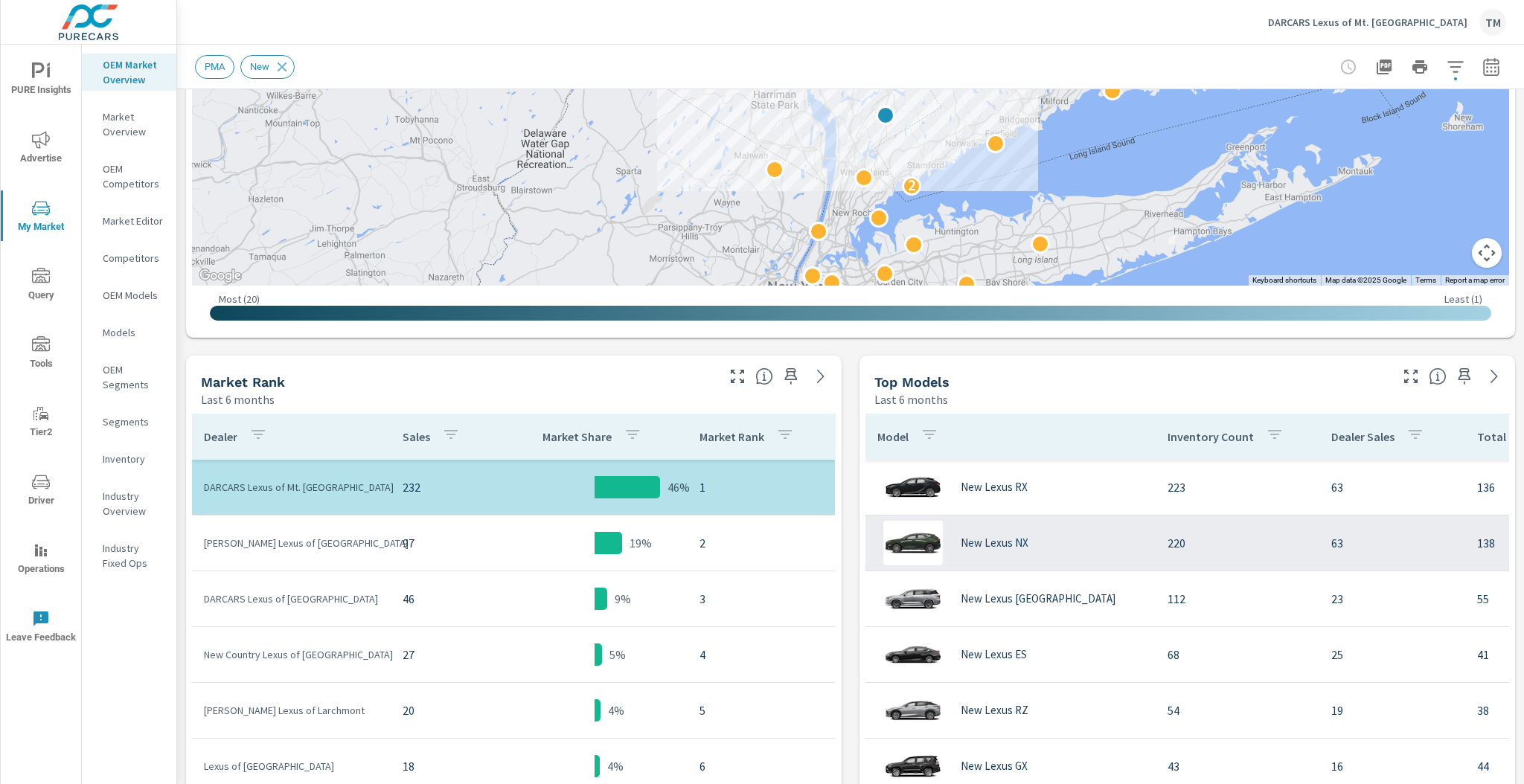
scroll to position [475, 0]
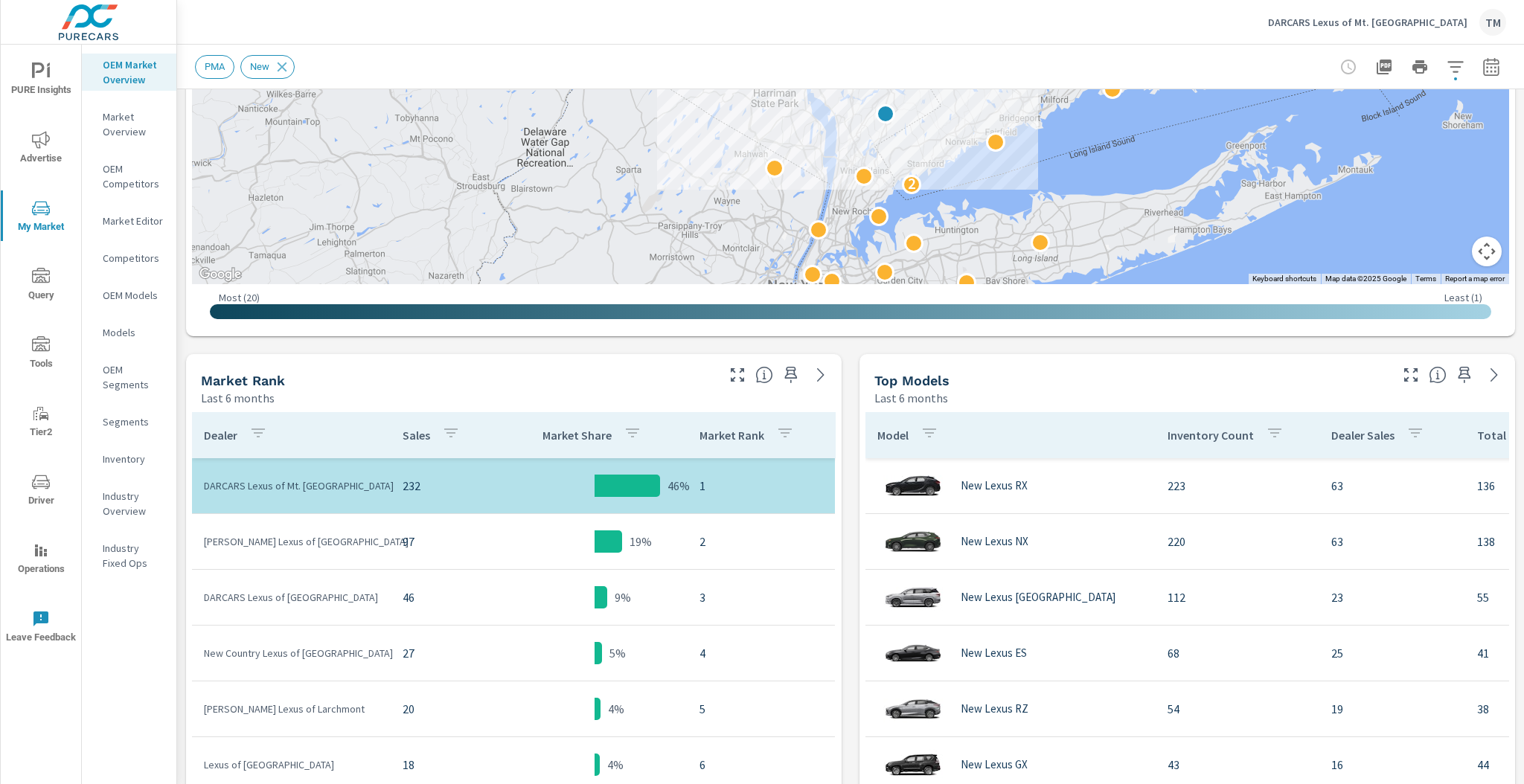
click at [315, 487] on p "DARCARS Lexus of Mt. [GEOGRAPHIC_DATA]" at bounding box center [291, 486] width 174 height 15
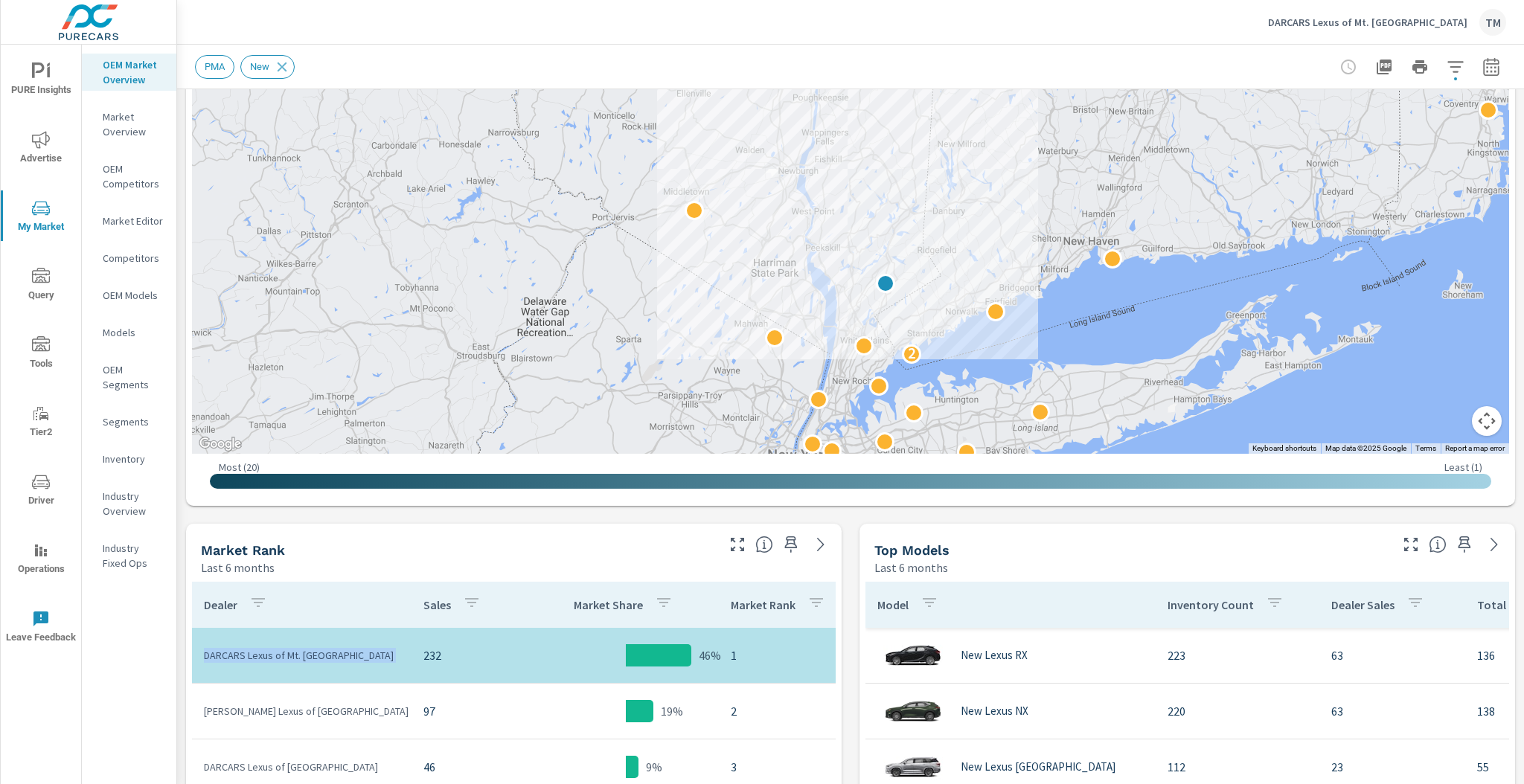
scroll to position [297, 0]
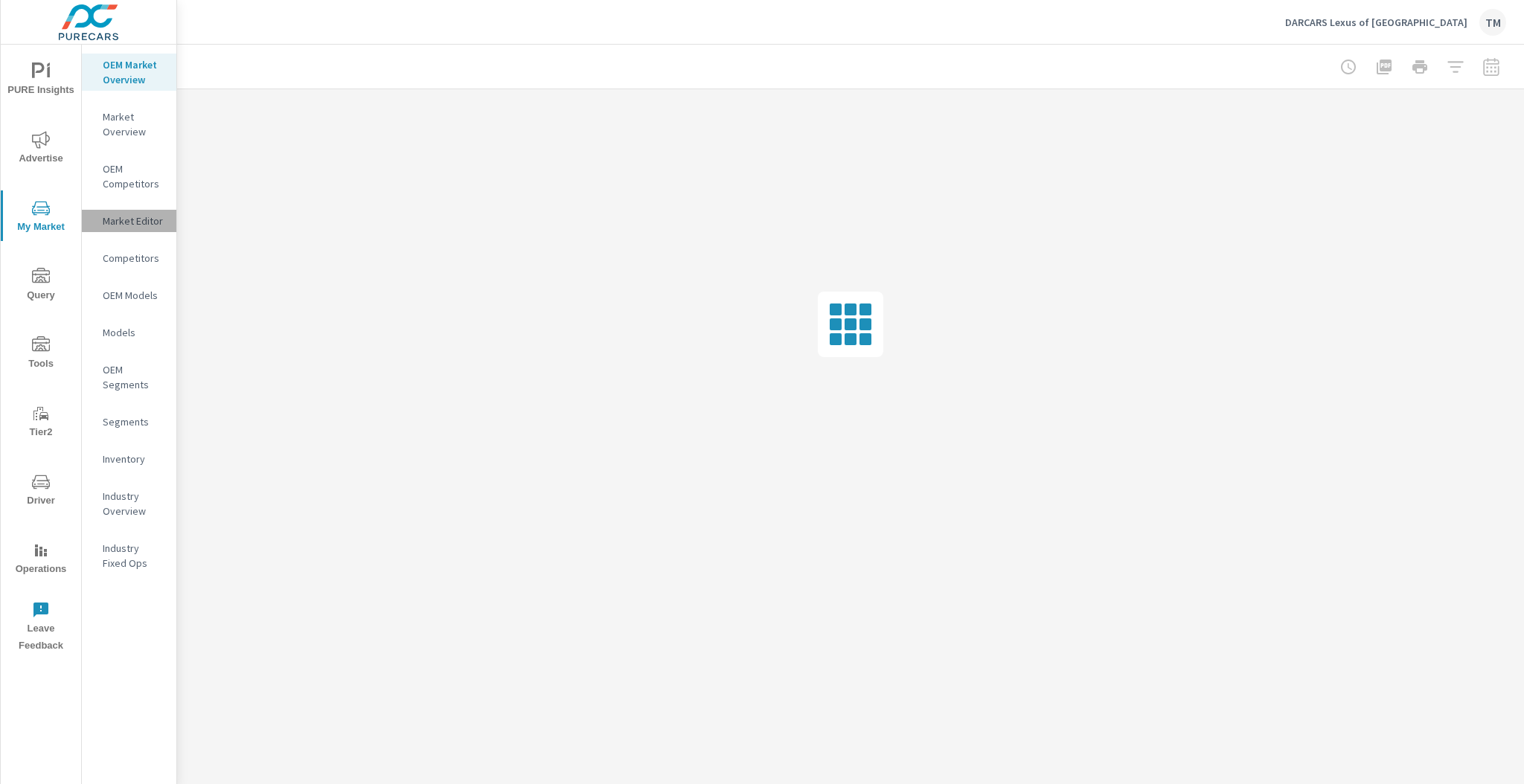
click at [116, 224] on p "Market Editor" at bounding box center [133, 221] width 62 height 15
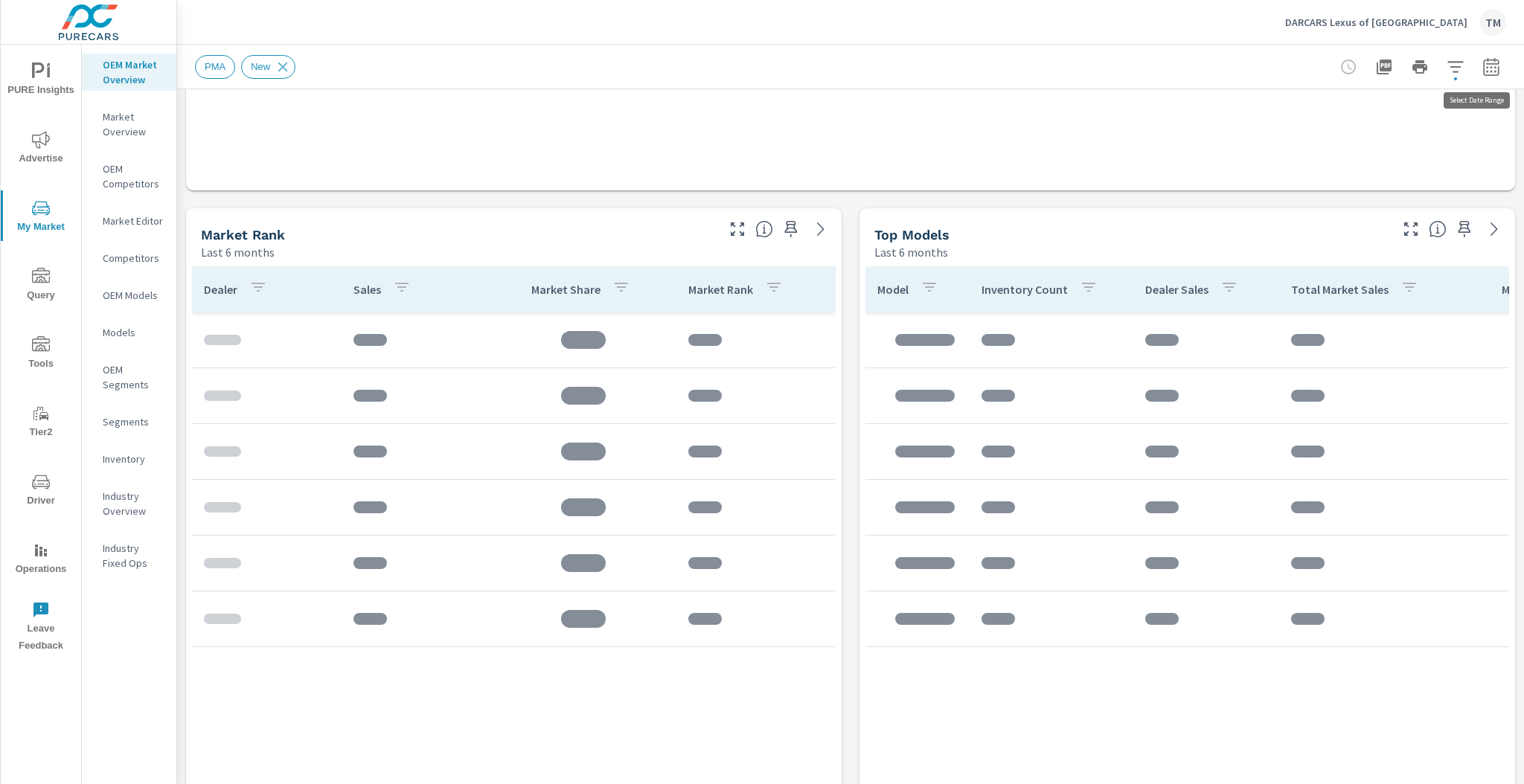
scroll to position [654, 0]
